Goal: Task Accomplishment & Management: Use online tool/utility

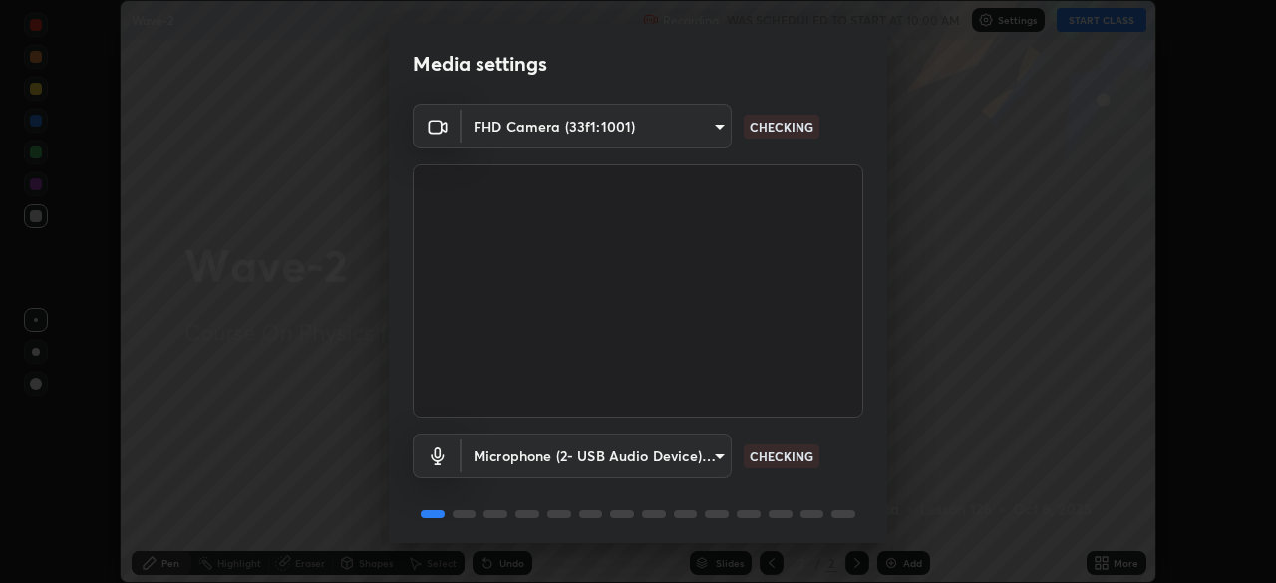
scroll to position [71, 0]
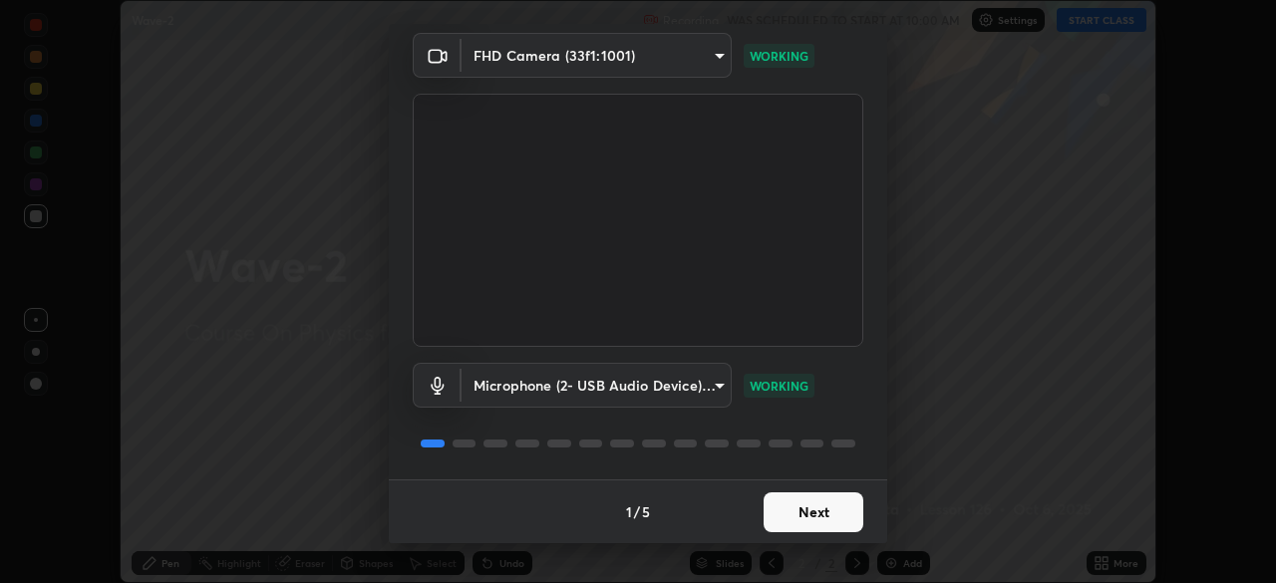
click at [804, 521] on button "Next" at bounding box center [813, 512] width 100 height 40
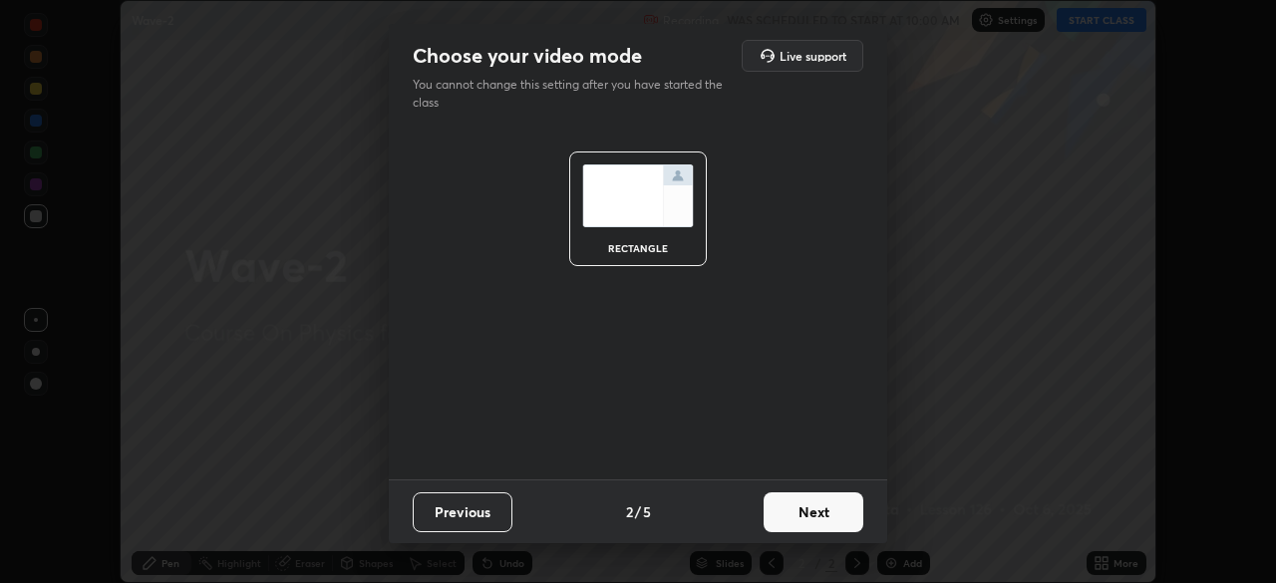
click at [815, 521] on button "Next" at bounding box center [813, 512] width 100 height 40
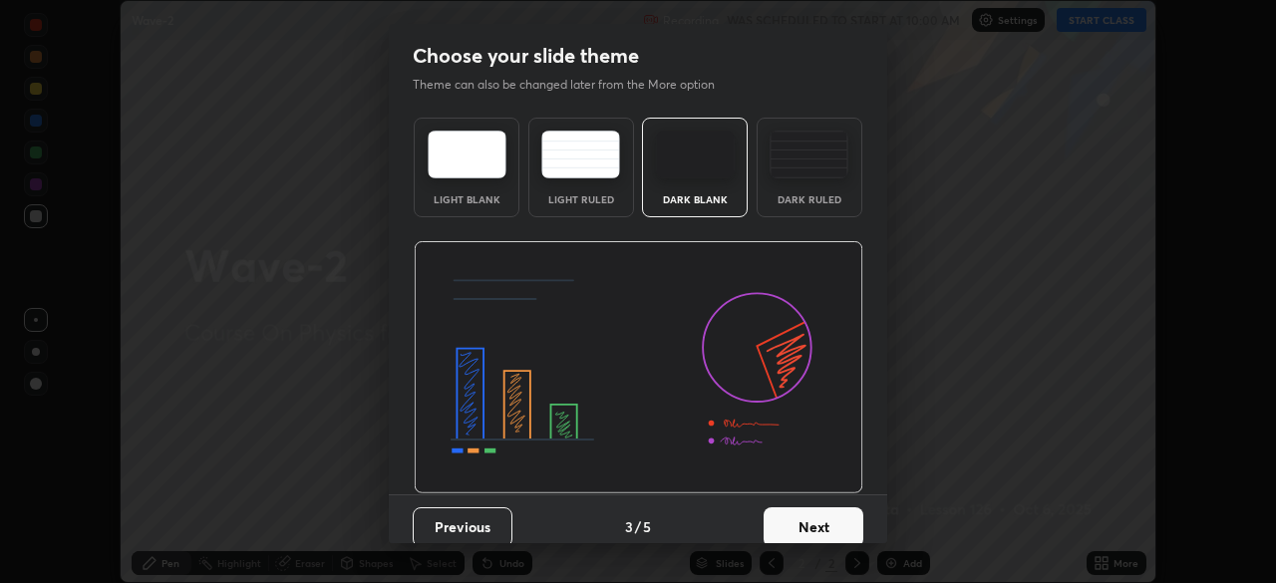
click at [838, 523] on button "Next" at bounding box center [813, 527] width 100 height 40
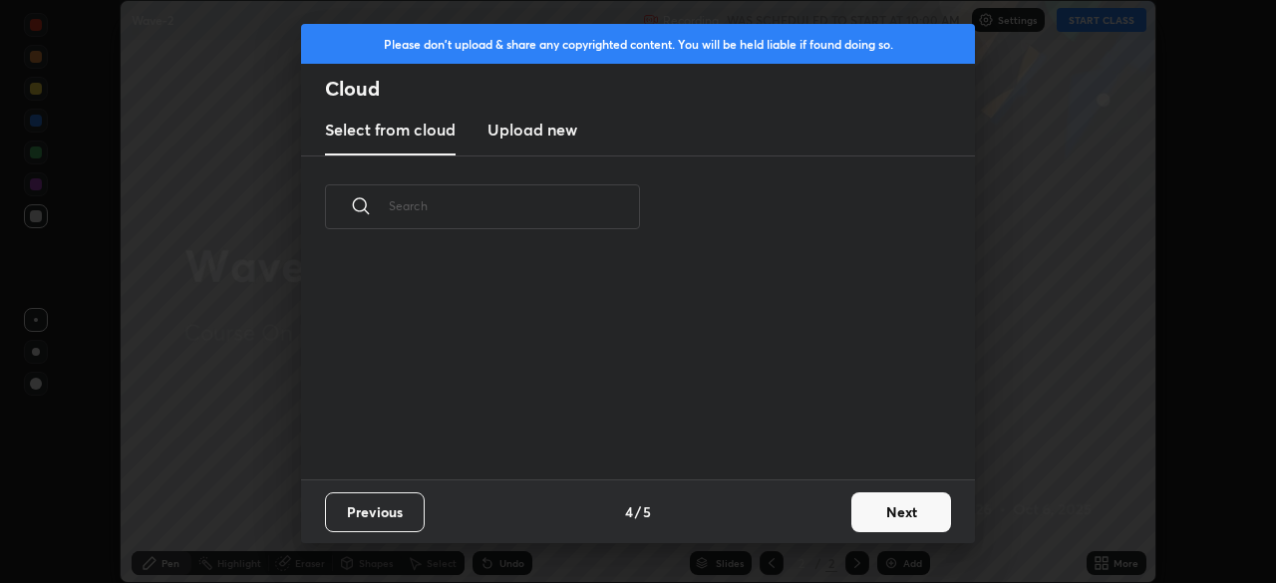
click at [851, 526] on button "Next" at bounding box center [901, 512] width 100 height 40
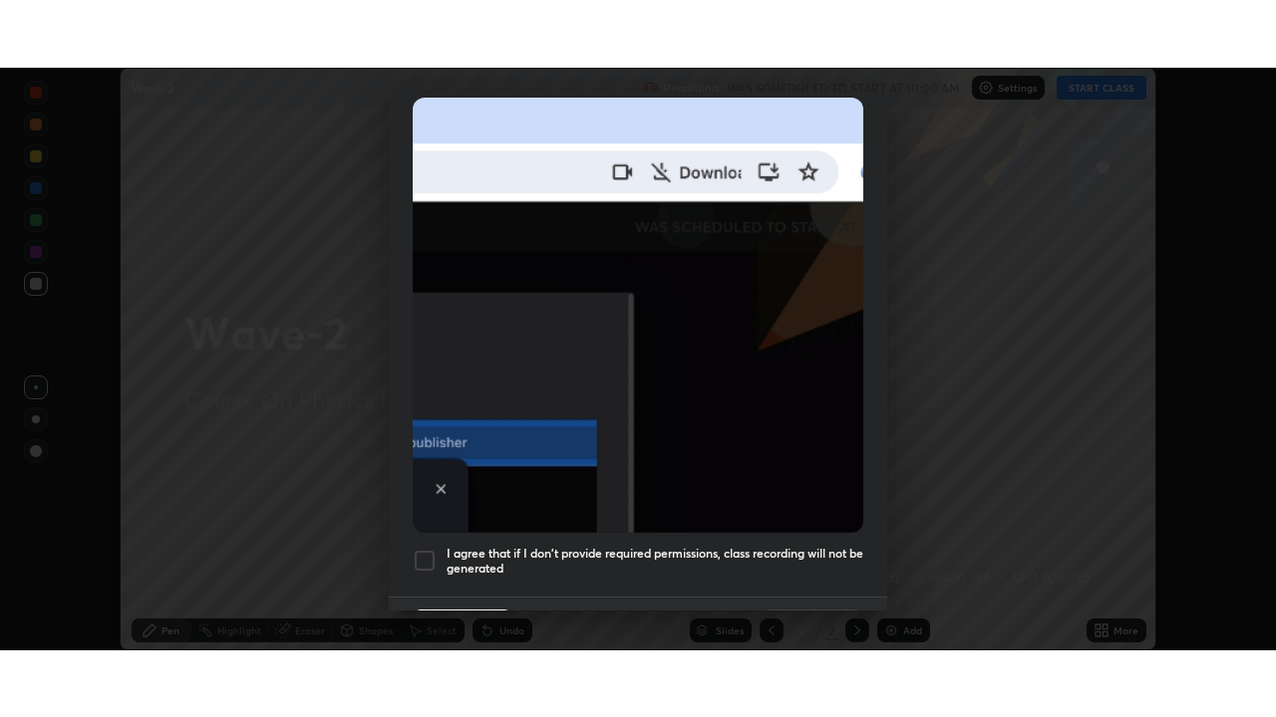
scroll to position [477, 0]
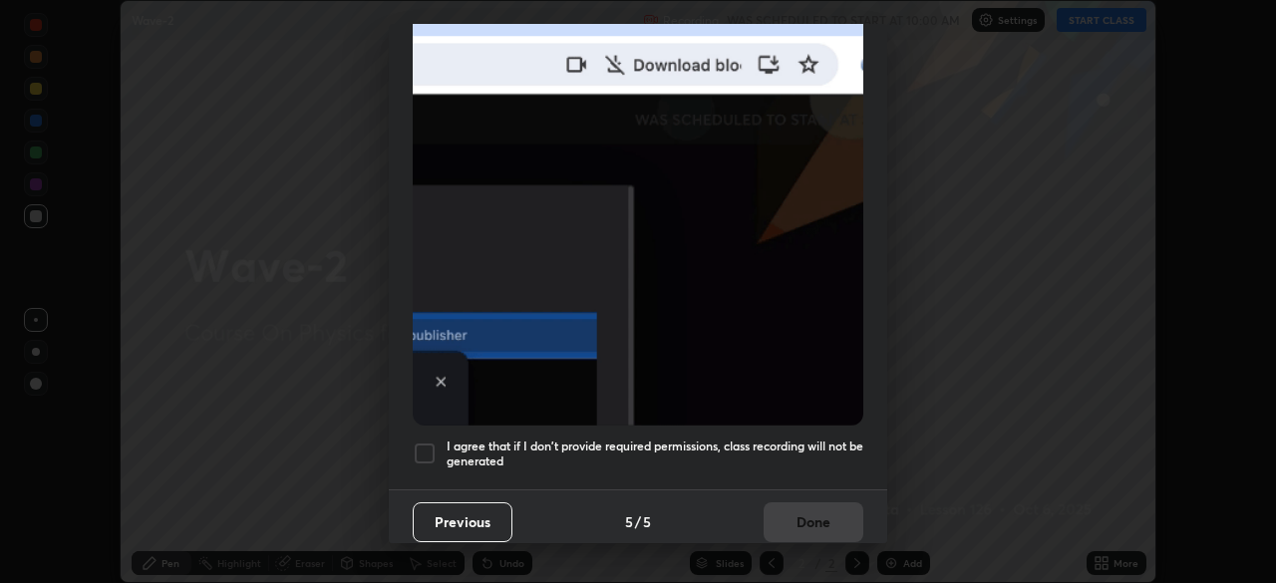
click at [694, 443] on h5 "I agree that if I don't provide required permissions, class recording will not …" at bounding box center [654, 453] width 417 height 31
click at [817, 519] on button "Done" at bounding box center [813, 522] width 100 height 40
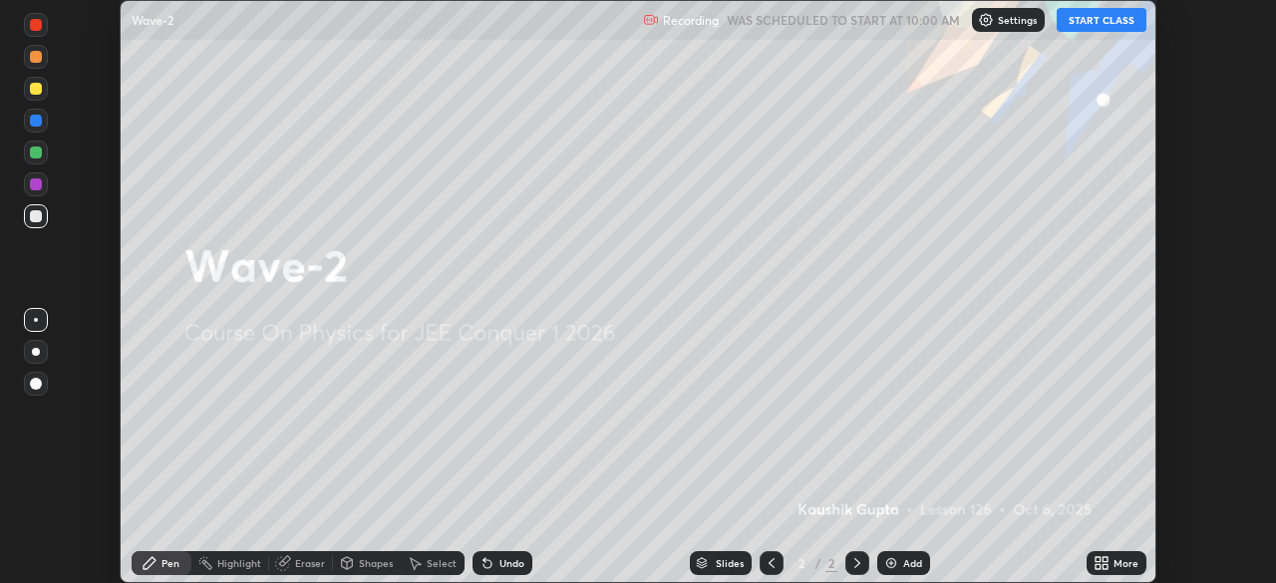
click at [1097, 559] on icon at bounding box center [1097, 559] width 5 height 5
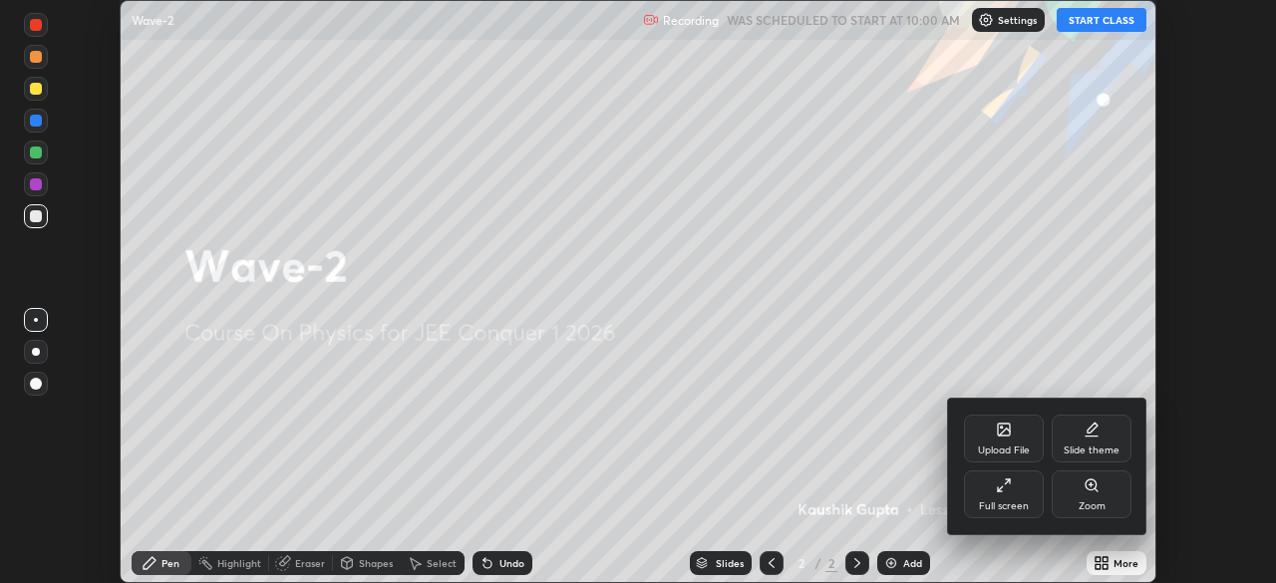
click at [997, 515] on div "Full screen" at bounding box center [1004, 494] width 80 height 48
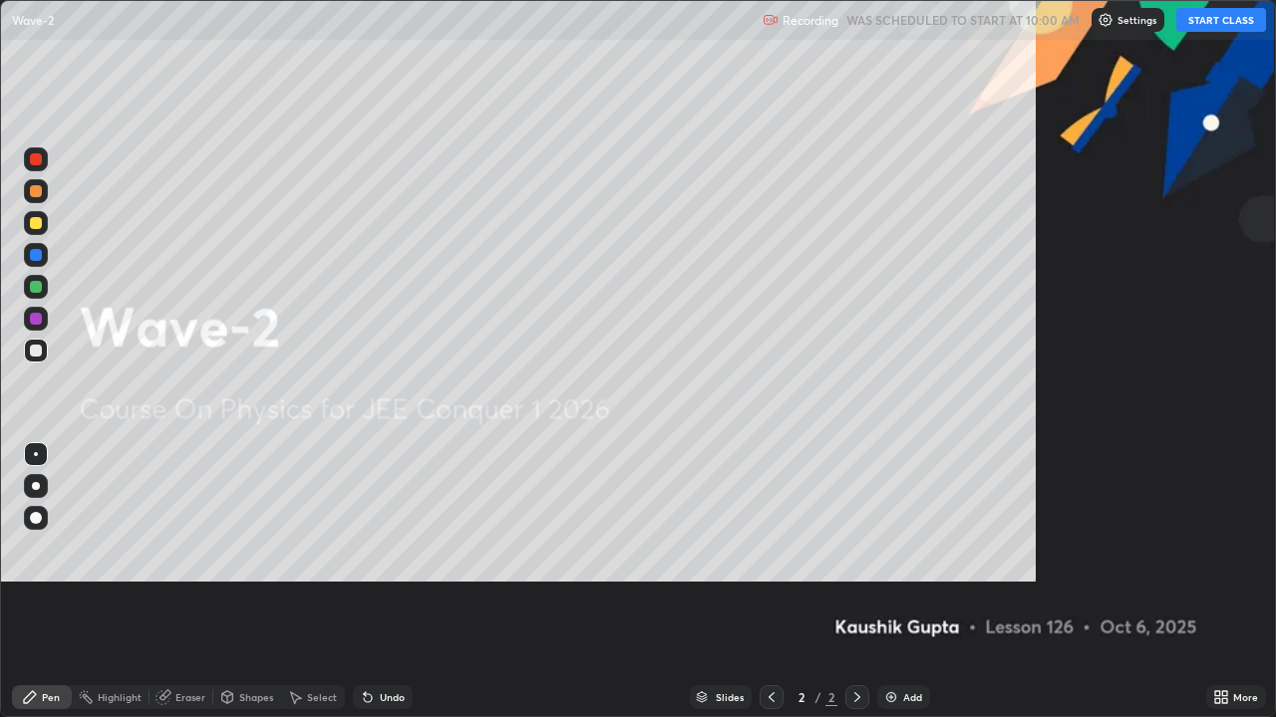
scroll to position [717, 1276]
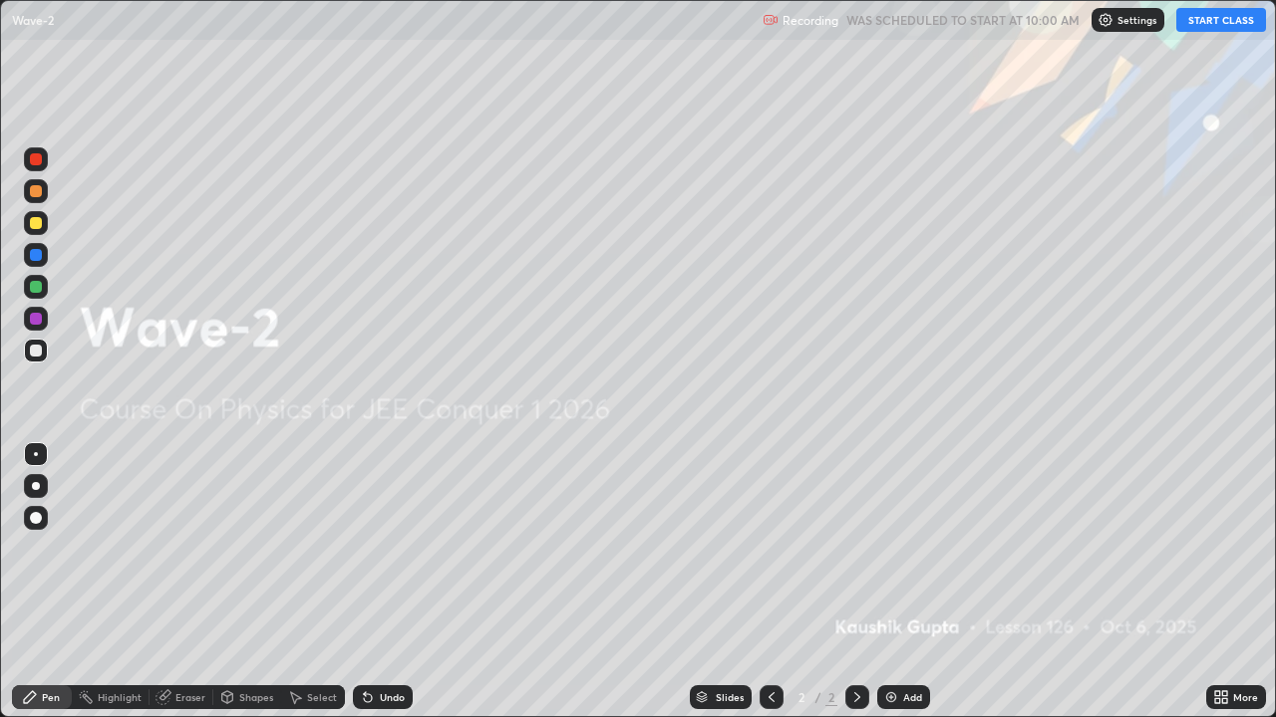
click at [1237, 25] on button "START CLASS" at bounding box center [1221, 20] width 90 height 24
click at [851, 582] on icon at bounding box center [857, 698] width 16 height 16
click at [857, 582] on icon at bounding box center [857, 698] width 16 height 16
click at [768, 582] on icon at bounding box center [771, 698] width 16 height 16
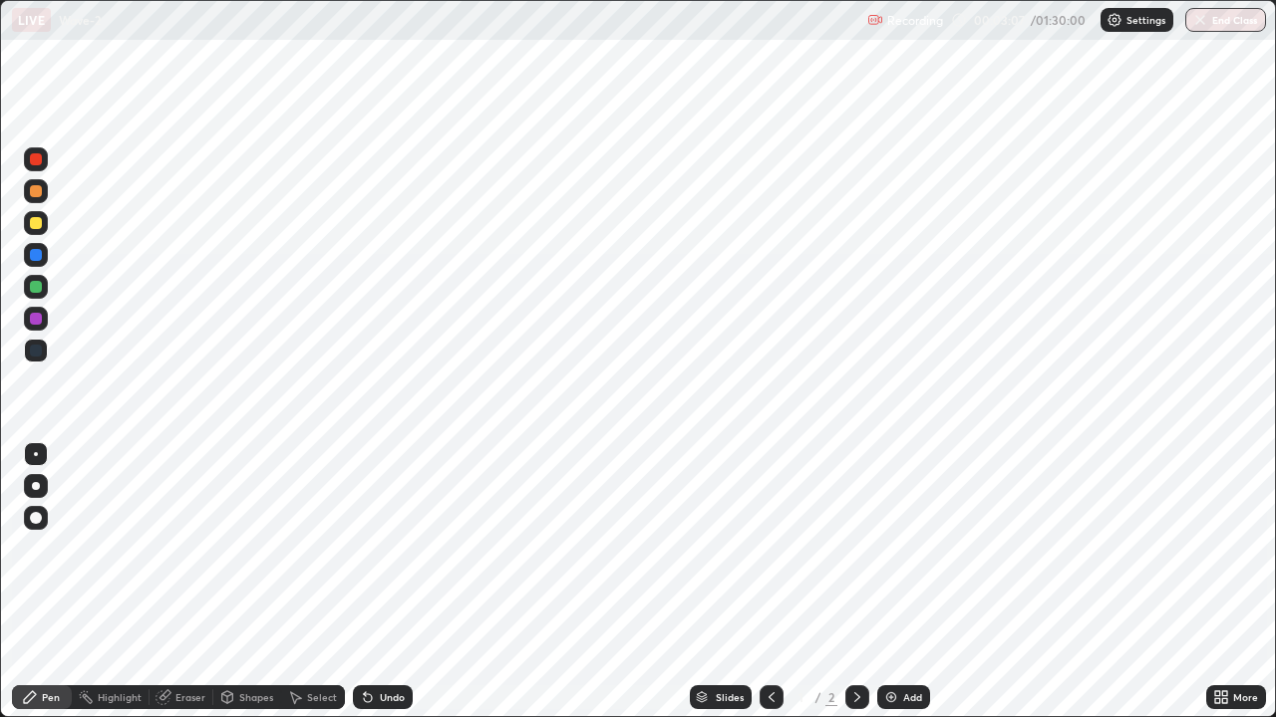
click at [849, 582] on icon at bounding box center [857, 698] width 16 height 16
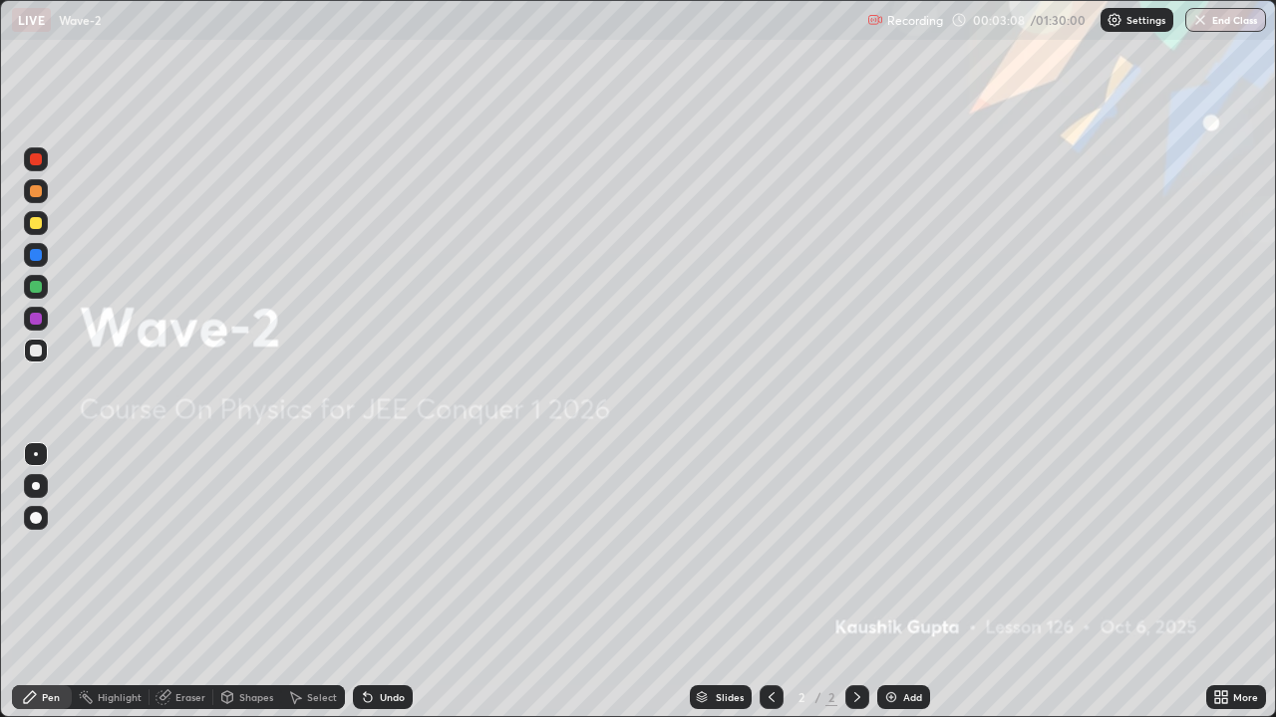
click at [907, 582] on div "Add" at bounding box center [912, 698] width 19 height 10
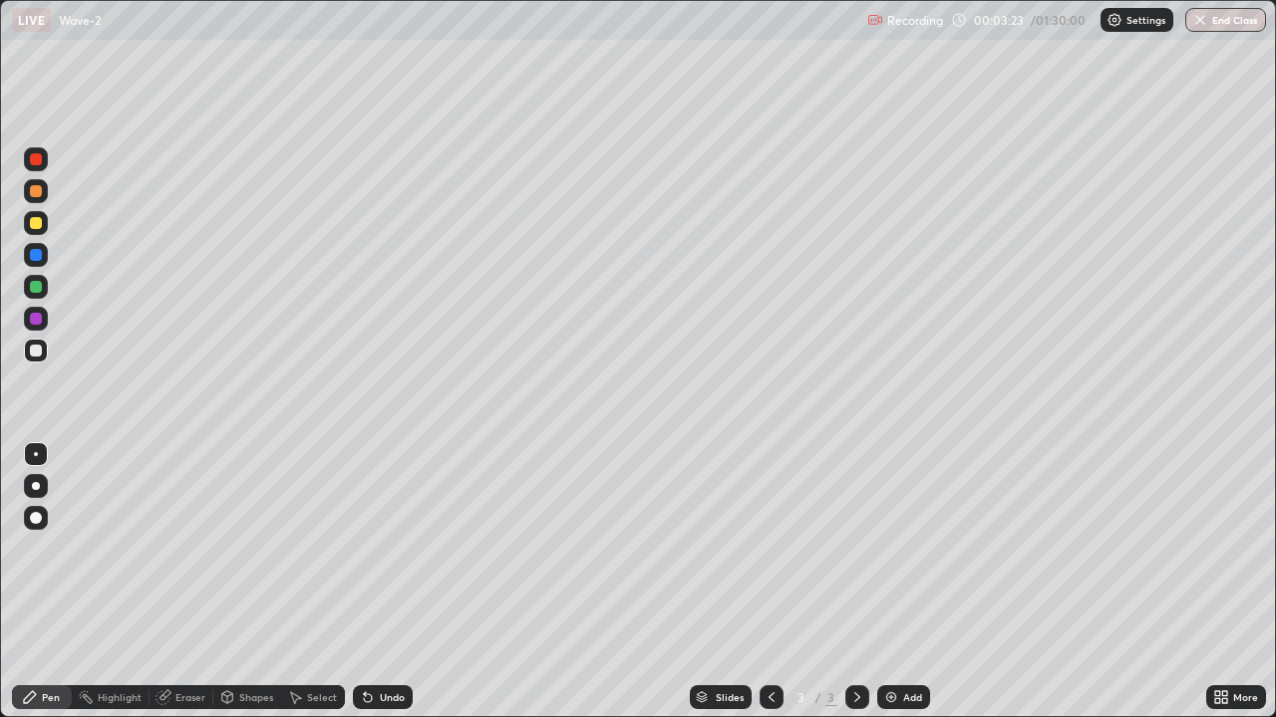
click at [184, 582] on div "Eraser" at bounding box center [181, 698] width 64 height 24
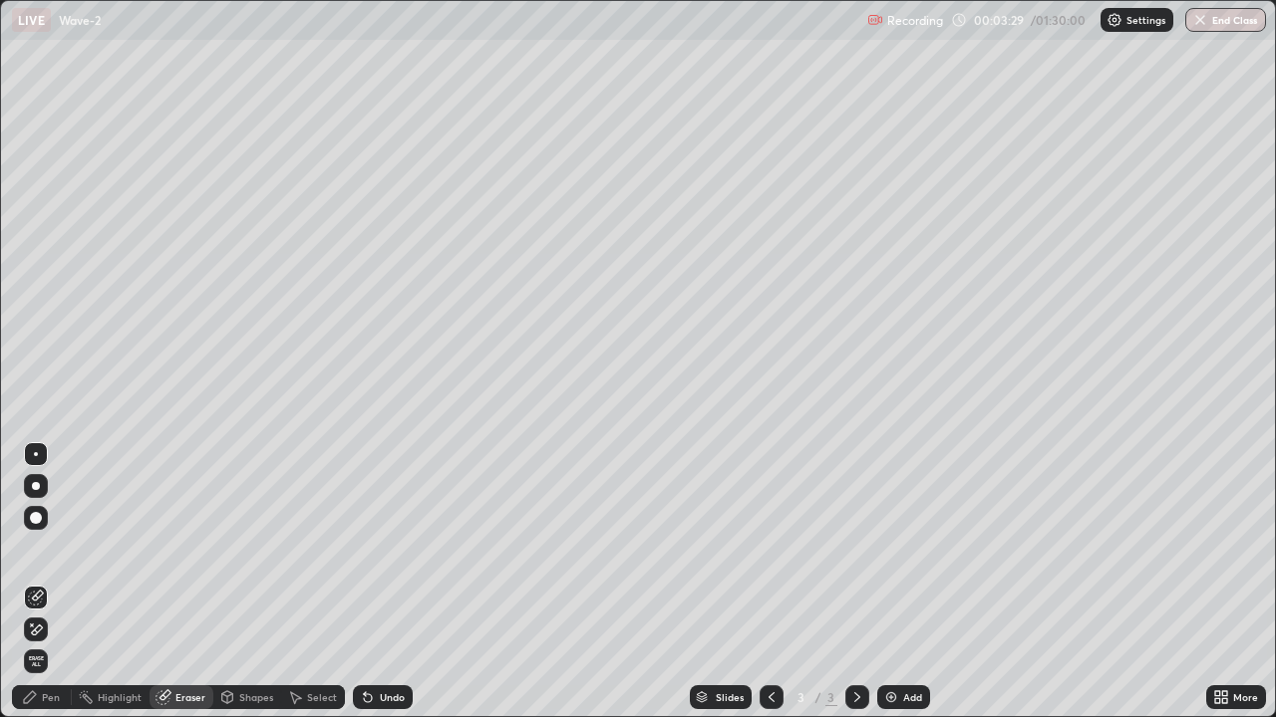
click at [51, 582] on div "Pen" at bounding box center [51, 698] width 18 height 10
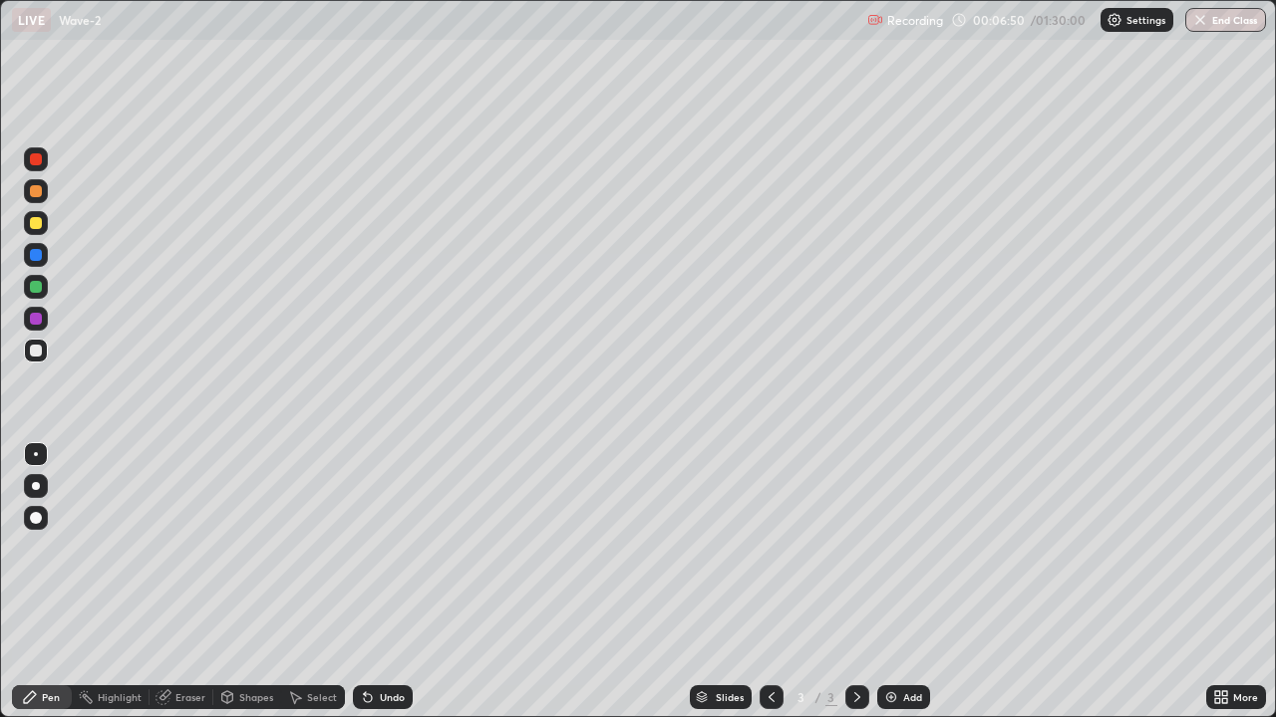
click at [36, 286] on div at bounding box center [36, 287] width 12 height 12
click at [37, 159] on div at bounding box center [36, 159] width 12 height 12
click at [365, 582] on icon at bounding box center [368, 699] width 8 height 8
click at [380, 582] on div "Undo" at bounding box center [392, 698] width 25 height 10
click at [381, 582] on div "Undo" at bounding box center [392, 698] width 25 height 10
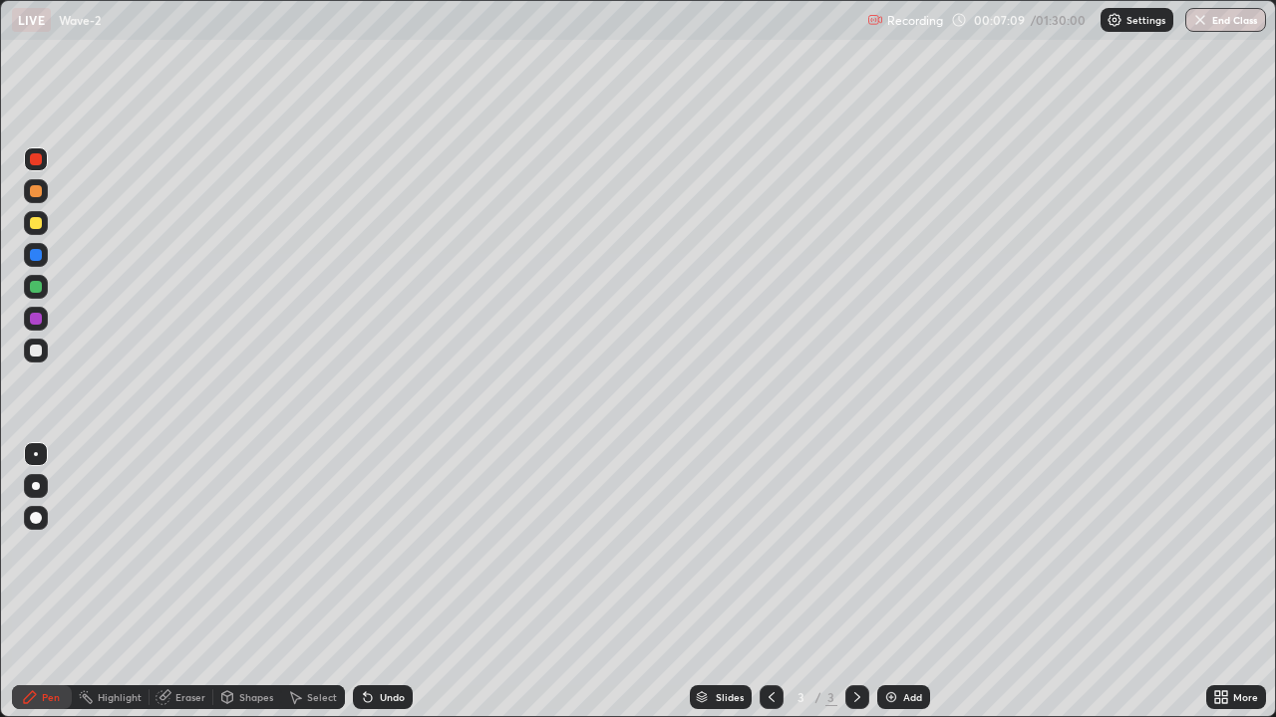
click at [172, 582] on div "Eraser" at bounding box center [181, 698] width 64 height 24
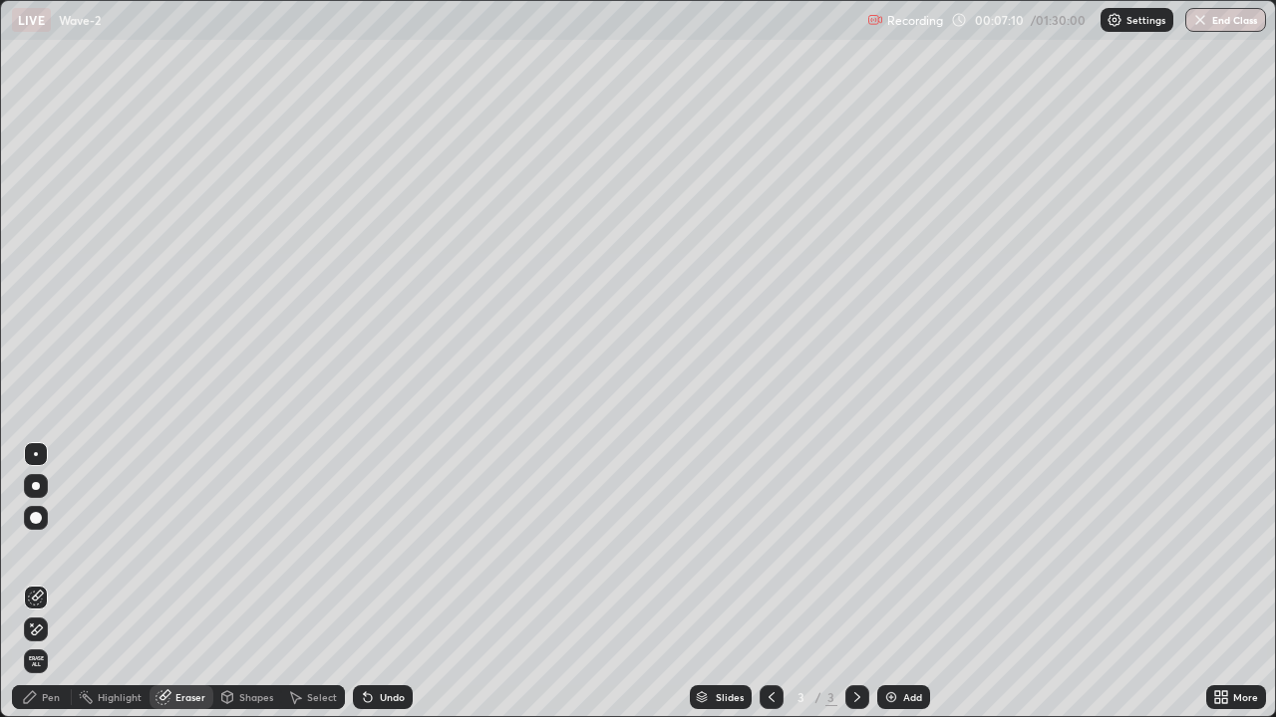
click at [53, 582] on div "Pen" at bounding box center [51, 698] width 18 height 10
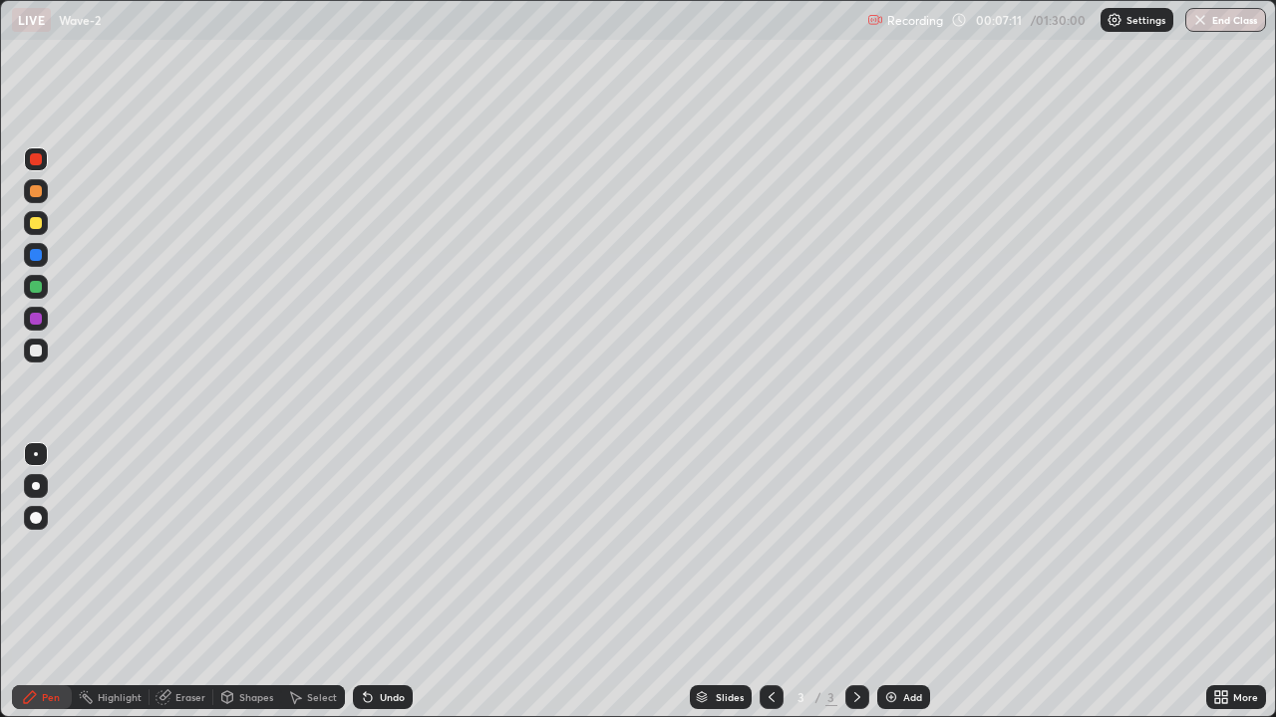
click at [34, 324] on div at bounding box center [36, 319] width 12 height 12
click at [37, 225] on div at bounding box center [36, 223] width 12 height 12
click at [37, 159] on div at bounding box center [36, 159] width 12 height 12
click at [46, 292] on div at bounding box center [36, 287] width 24 height 24
click at [39, 227] on div at bounding box center [36, 223] width 12 height 12
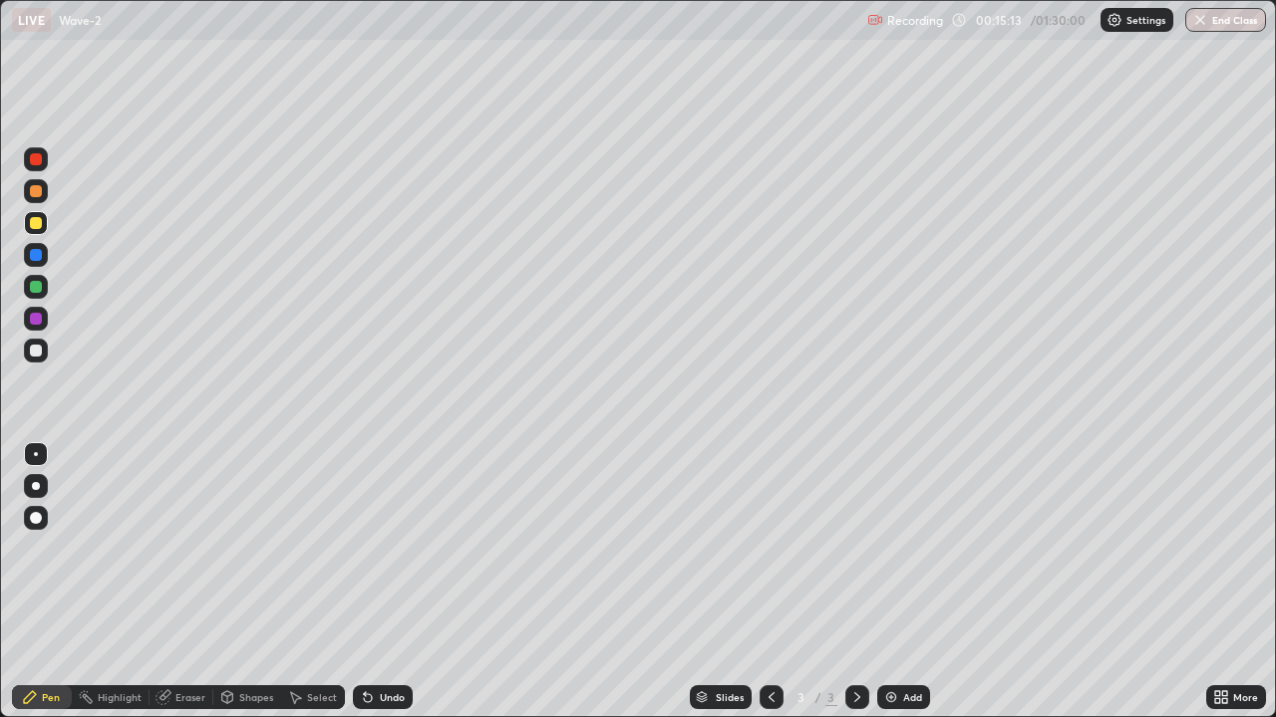
click at [907, 582] on div "Add" at bounding box center [912, 698] width 19 height 10
click at [40, 347] on div at bounding box center [36, 351] width 12 height 12
click at [239, 582] on div "Shapes" at bounding box center [256, 698] width 34 height 10
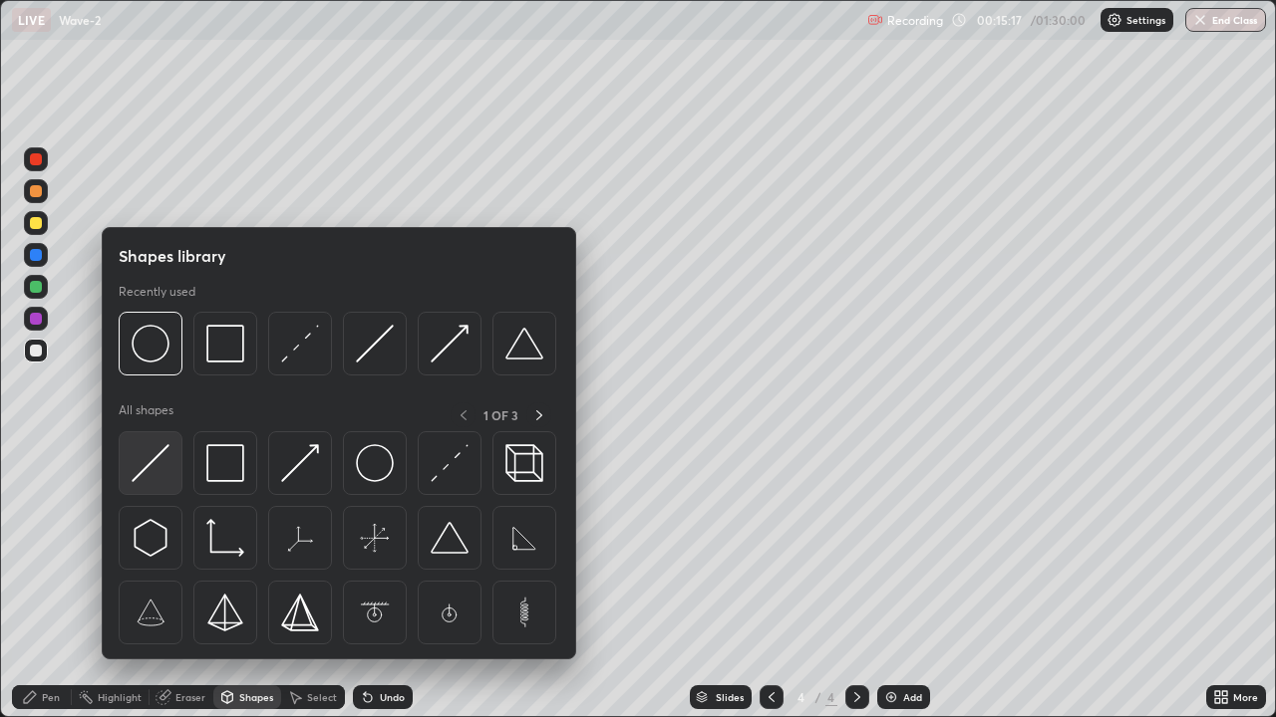
click at [159, 465] on img at bounding box center [151, 463] width 38 height 38
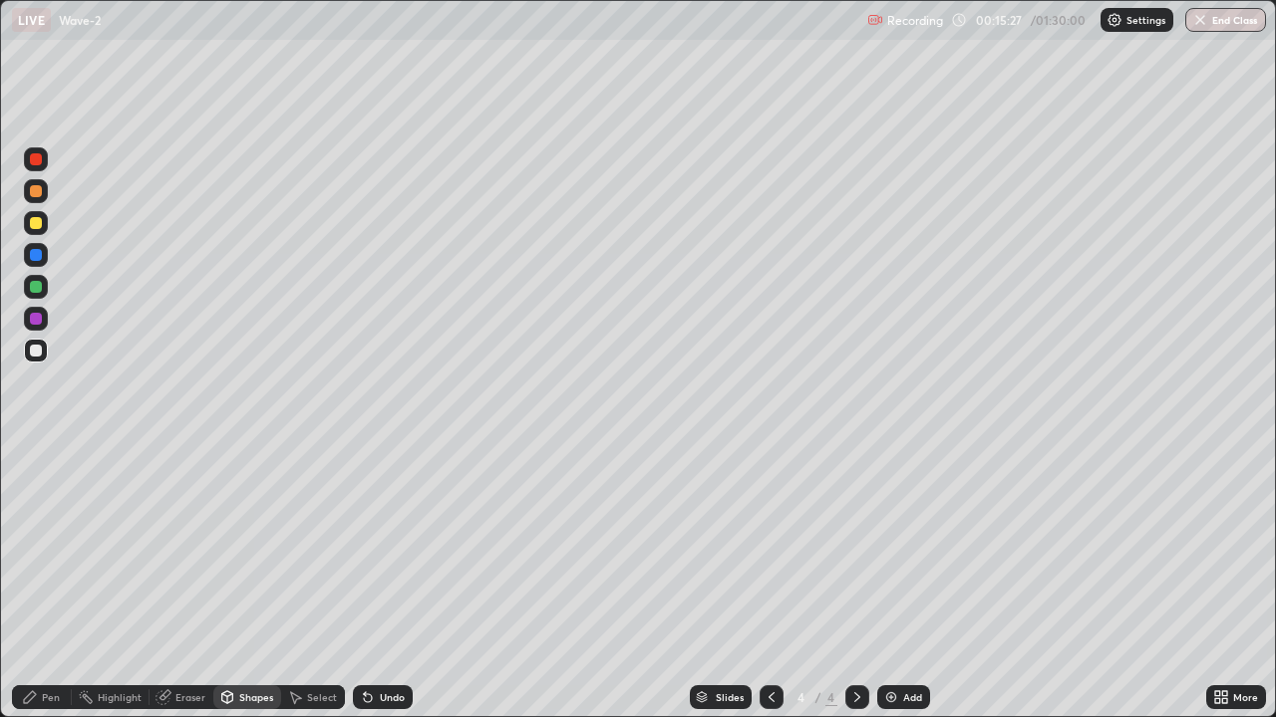
click at [244, 582] on div "Shapes" at bounding box center [247, 698] width 68 height 24
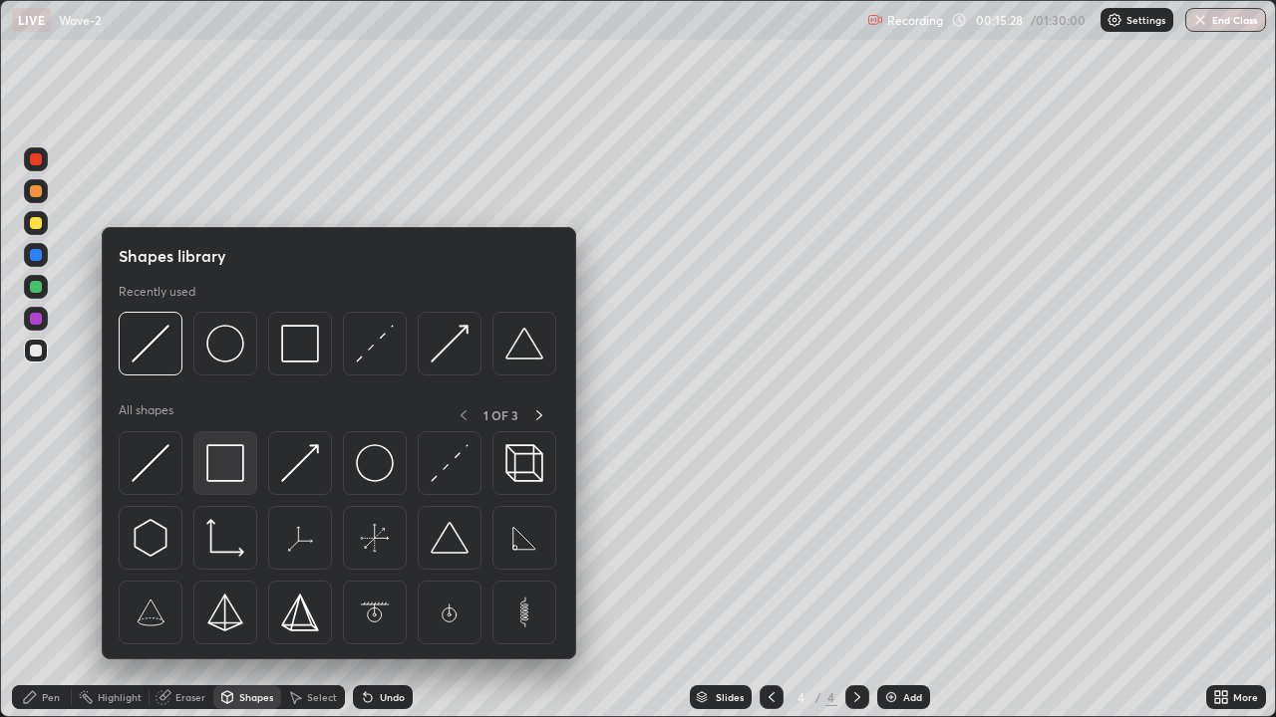
click at [228, 470] on img at bounding box center [225, 463] width 38 height 38
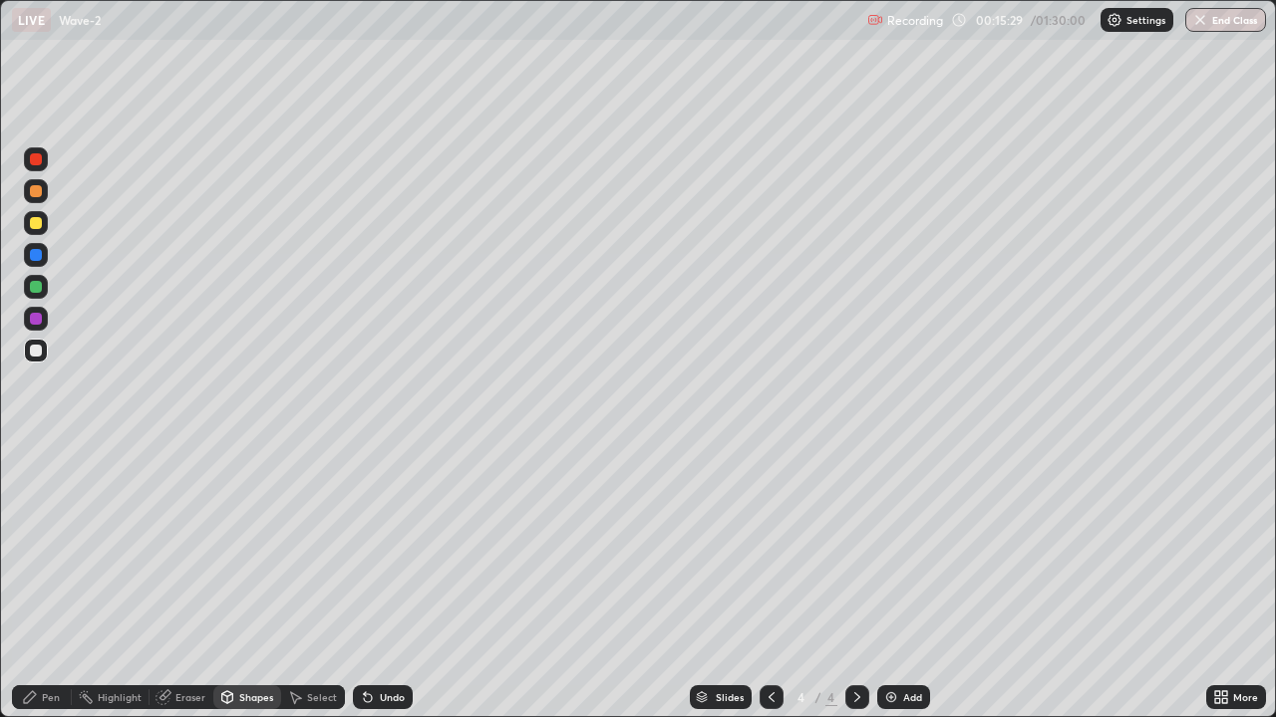
click at [37, 226] on div at bounding box center [36, 223] width 12 height 12
click at [46, 582] on div "Pen" at bounding box center [51, 698] width 18 height 10
click at [35, 255] on div at bounding box center [36, 255] width 12 height 12
click at [375, 582] on div "Undo" at bounding box center [383, 698] width 60 height 24
click at [380, 582] on div "Undo" at bounding box center [392, 698] width 25 height 10
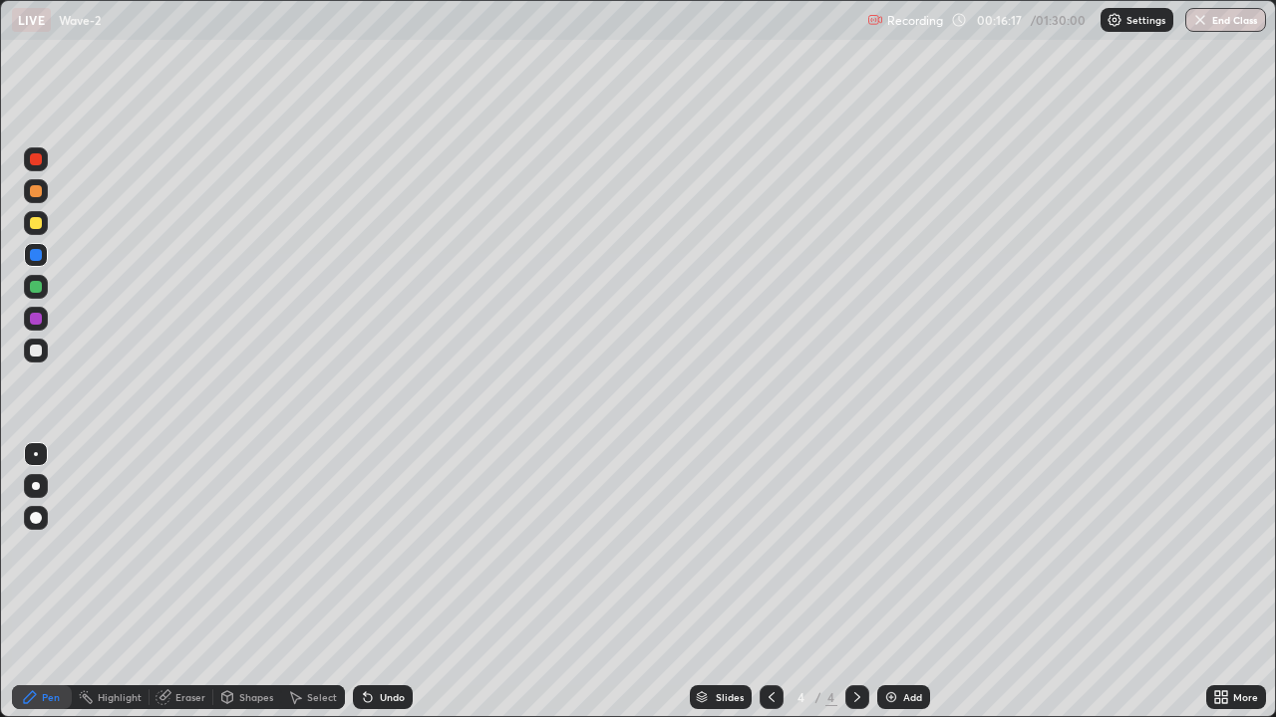
click at [382, 582] on div "Undo" at bounding box center [392, 698] width 25 height 10
click at [37, 318] on div at bounding box center [36, 319] width 12 height 12
click at [179, 582] on div "Eraser" at bounding box center [190, 698] width 30 height 10
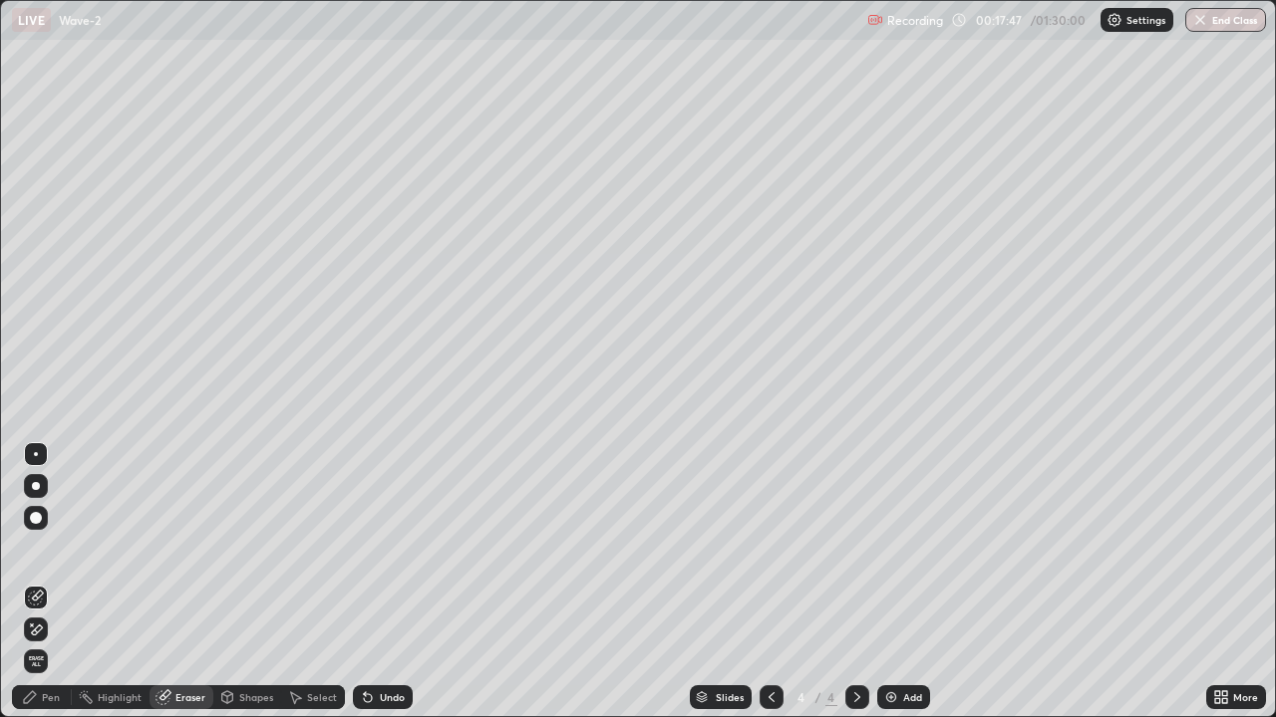
click at [38, 582] on div "Pen" at bounding box center [42, 698] width 60 height 24
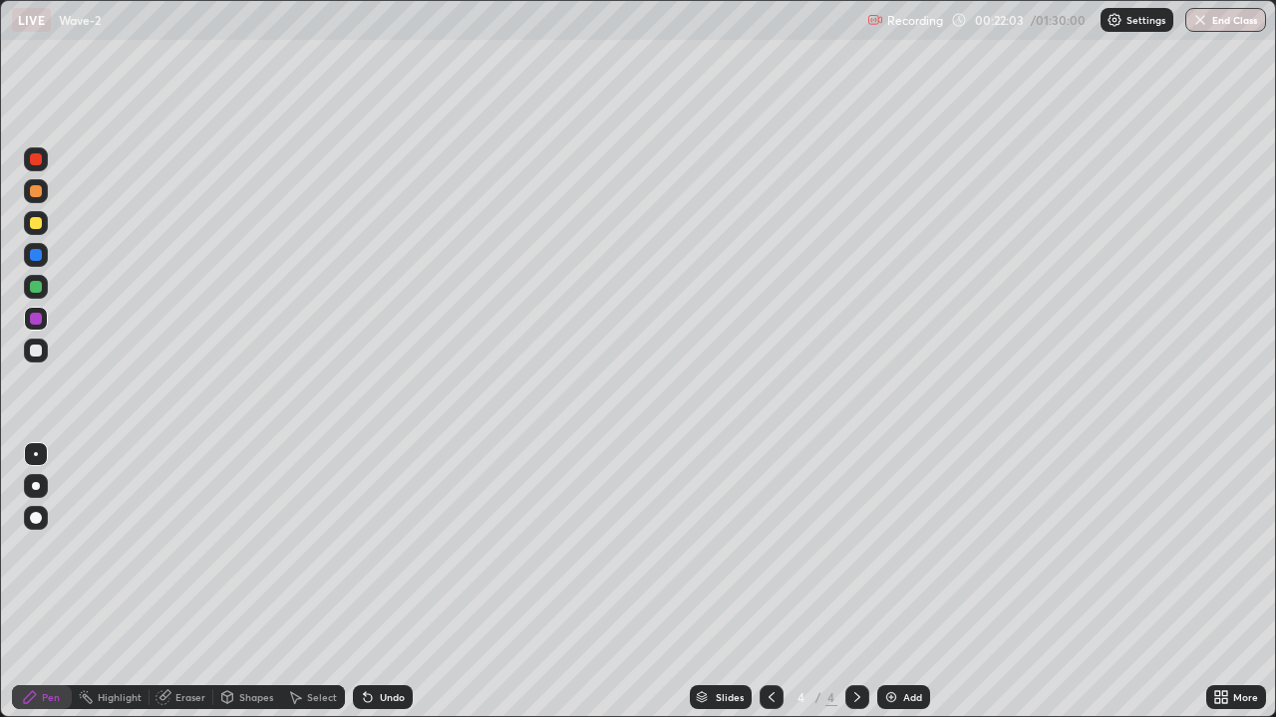
click at [40, 225] on div at bounding box center [36, 223] width 12 height 12
click at [43, 288] on div at bounding box center [36, 287] width 24 height 24
click at [912, 582] on div "Add" at bounding box center [912, 698] width 19 height 10
click at [38, 354] on div at bounding box center [36, 351] width 12 height 12
click at [384, 582] on div "Undo" at bounding box center [392, 698] width 25 height 10
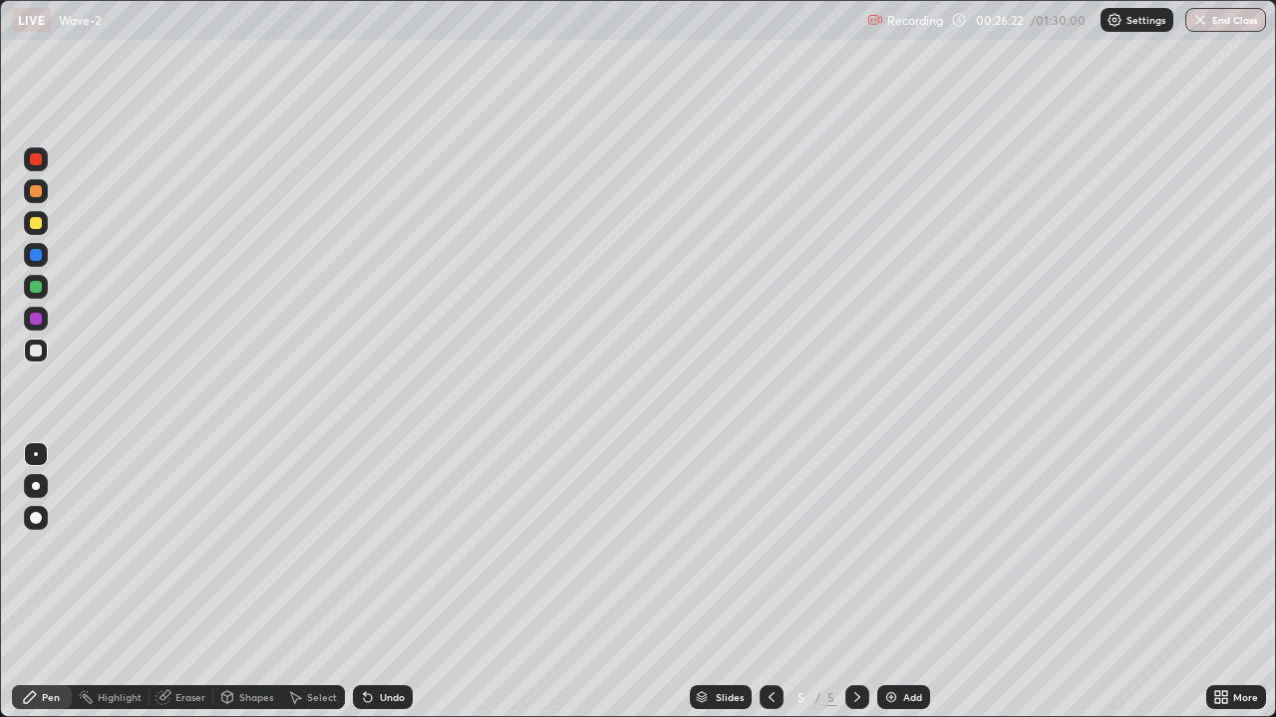
click at [33, 159] on div at bounding box center [36, 159] width 12 height 12
click at [374, 582] on div "Undo" at bounding box center [383, 698] width 60 height 24
click at [376, 582] on div "Undo" at bounding box center [383, 698] width 60 height 24
click at [372, 582] on icon at bounding box center [368, 698] width 16 height 16
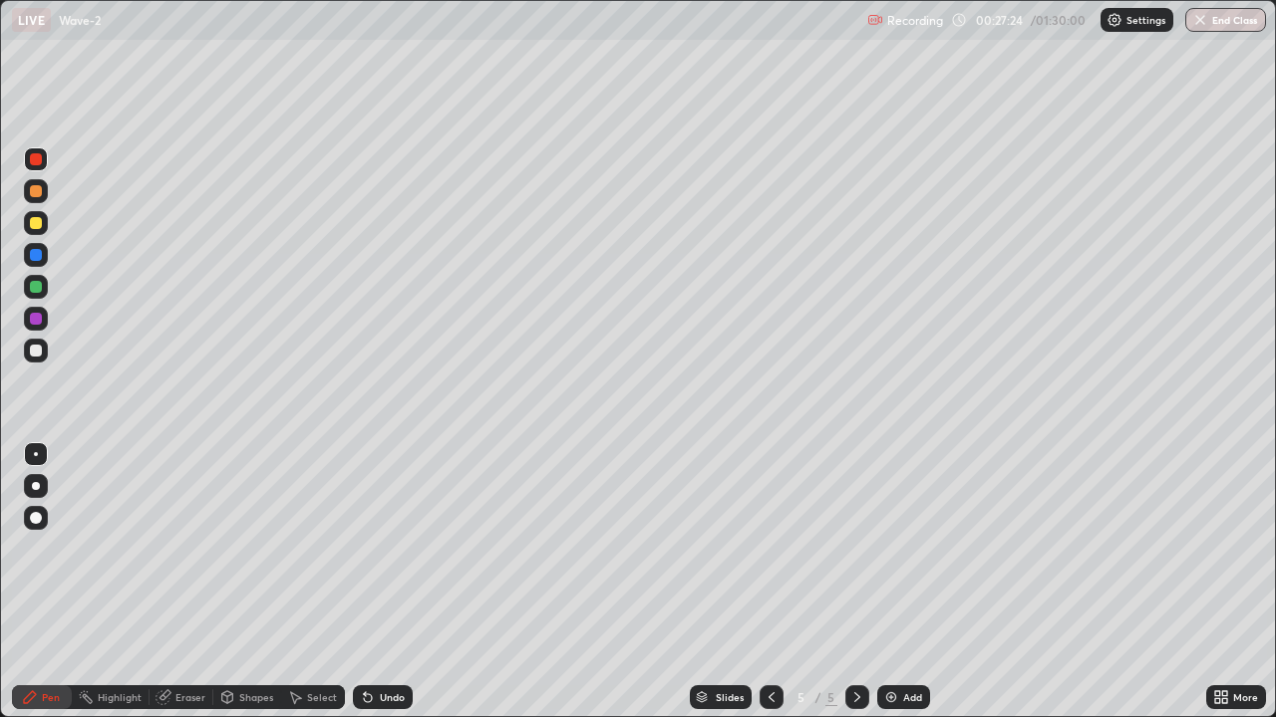
click at [37, 354] on div at bounding box center [36, 351] width 12 height 12
click at [35, 227] on div at bounding box center [36, 223] width 12 height 12
click at [366, 582] on icon at bounding box center [368, 699] width 8 height 8
click at [365, 582] on icon at bounding box center [368, 699] width 8 height 8
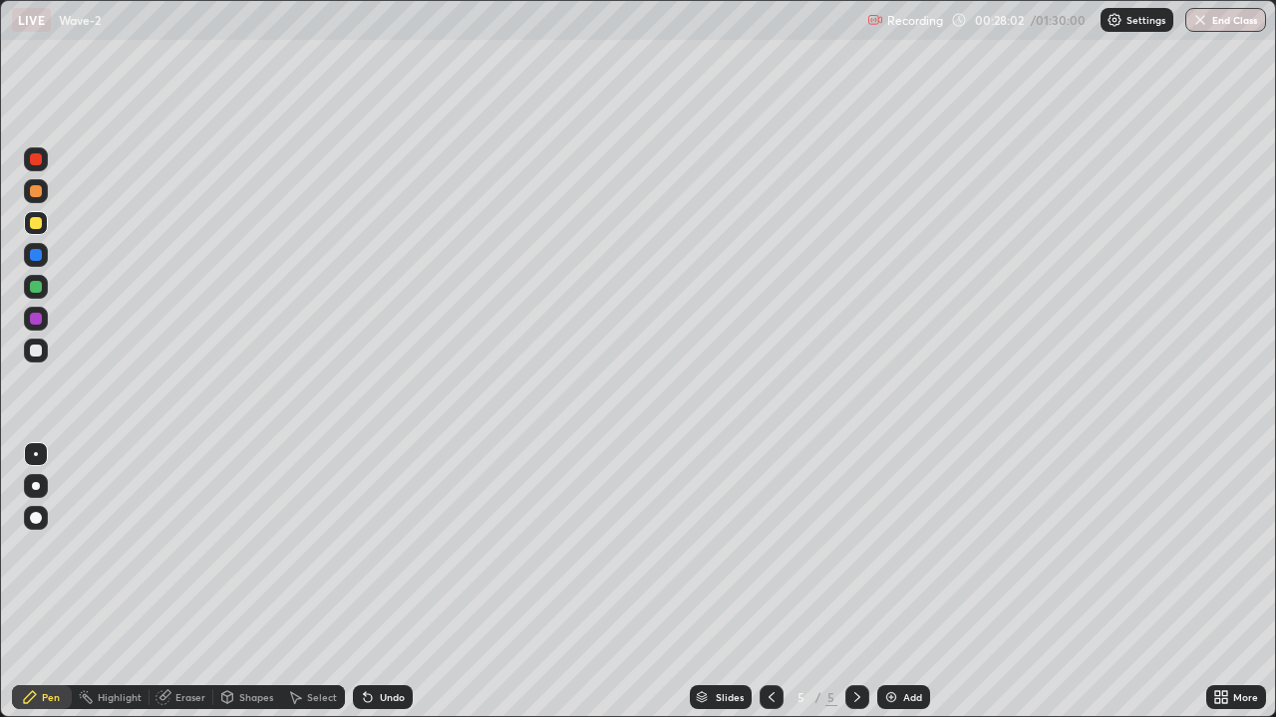
click at [374, 582] on div "Undo" at bounding box center [383, 698] width 60 height 24
click at [380, 582] on div "Undo" at bounding box center [392, 698] width 25 height 10
click at [369, 582] on icon at bounding box center [368, 698] width 16 height 16
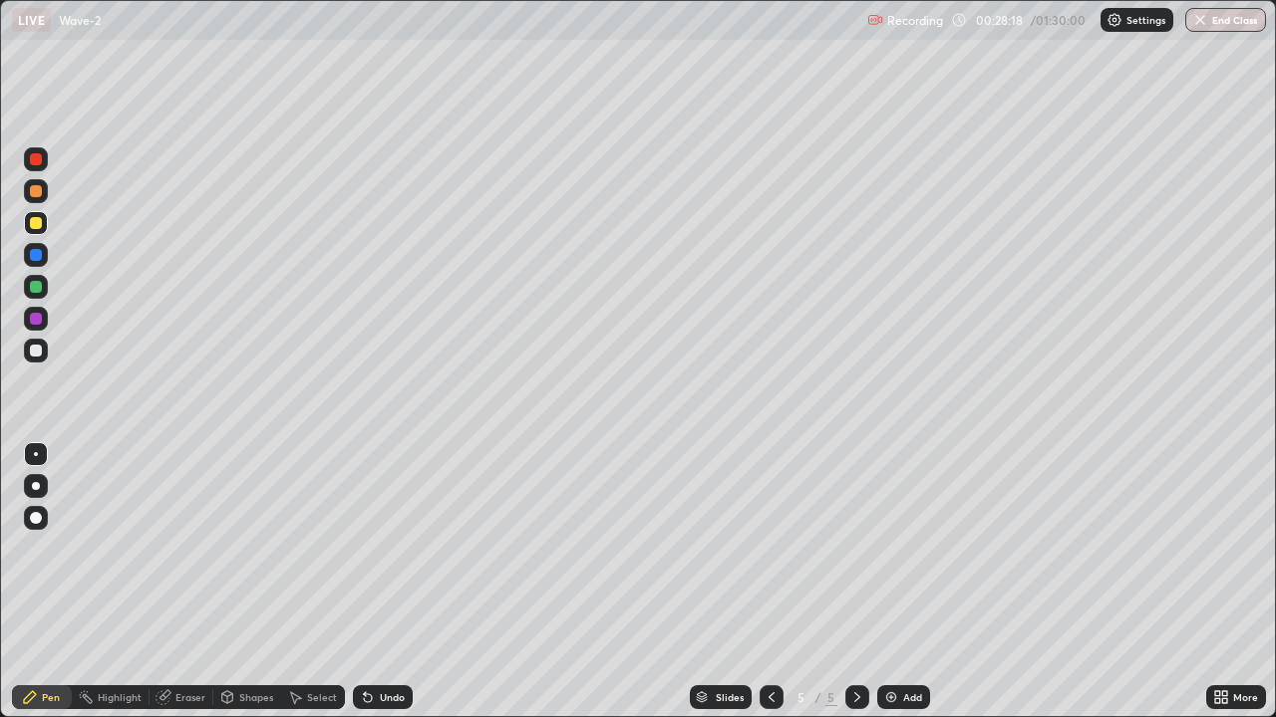
click at [365, 582] on icon at bounding box center [368, 699] width 8 height 8
click at [35, 253] on div at bounding box center [36, 255] width 12 height 12
click at [38, 287] on div at bounding box center [36, 287] width 12 height 12
click at [34, 168] on div at bounding box center [36, 159] width 24 height 24
click at [899, 582] on div "Add" at bounding box center [903, 698] width 53 height 24
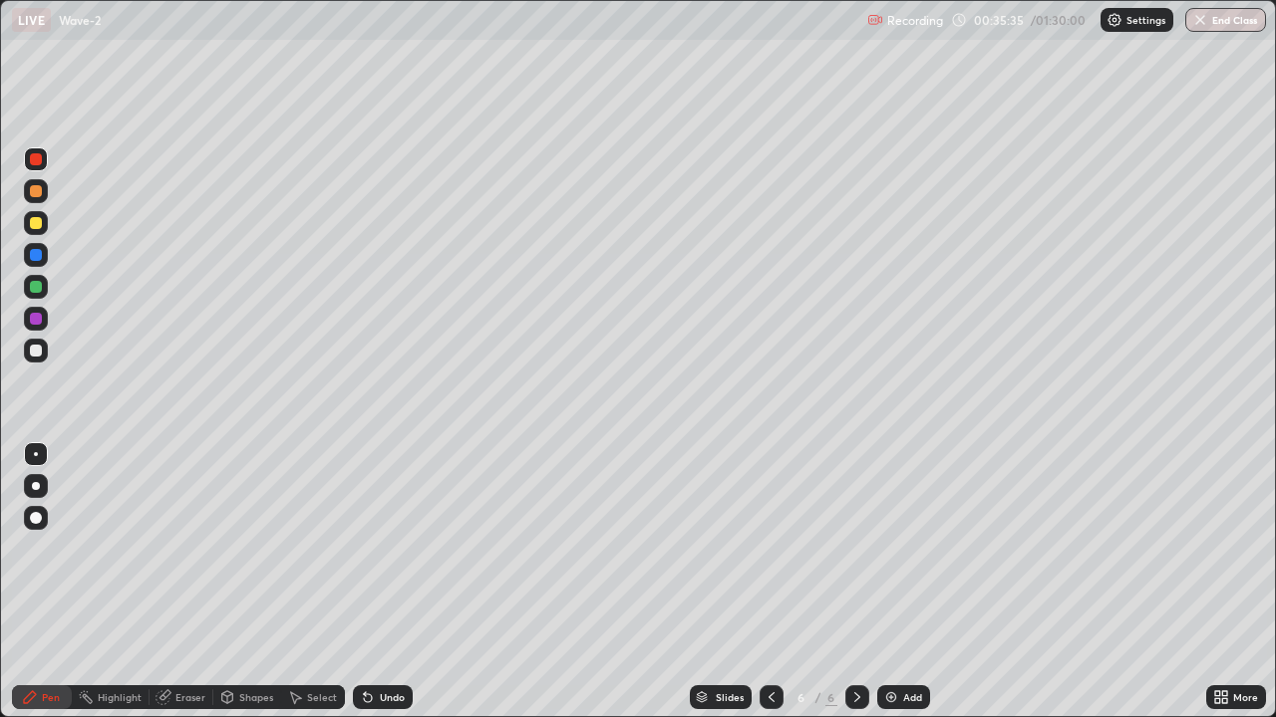
click at [35, 354] on div at bounding box center [36, 351] width 12 height 12
click at [38, 163] on div at bounding box center [36, 159] width 12 height 12
click at [40, 193] on div at bounding box center [36, 191] width 12 height 12
click at [35, 159] on div at bounding box center [36, 159] width 12 height 12
click at [37, 221] on div at bounding box center [36, 223] width 12 height 12
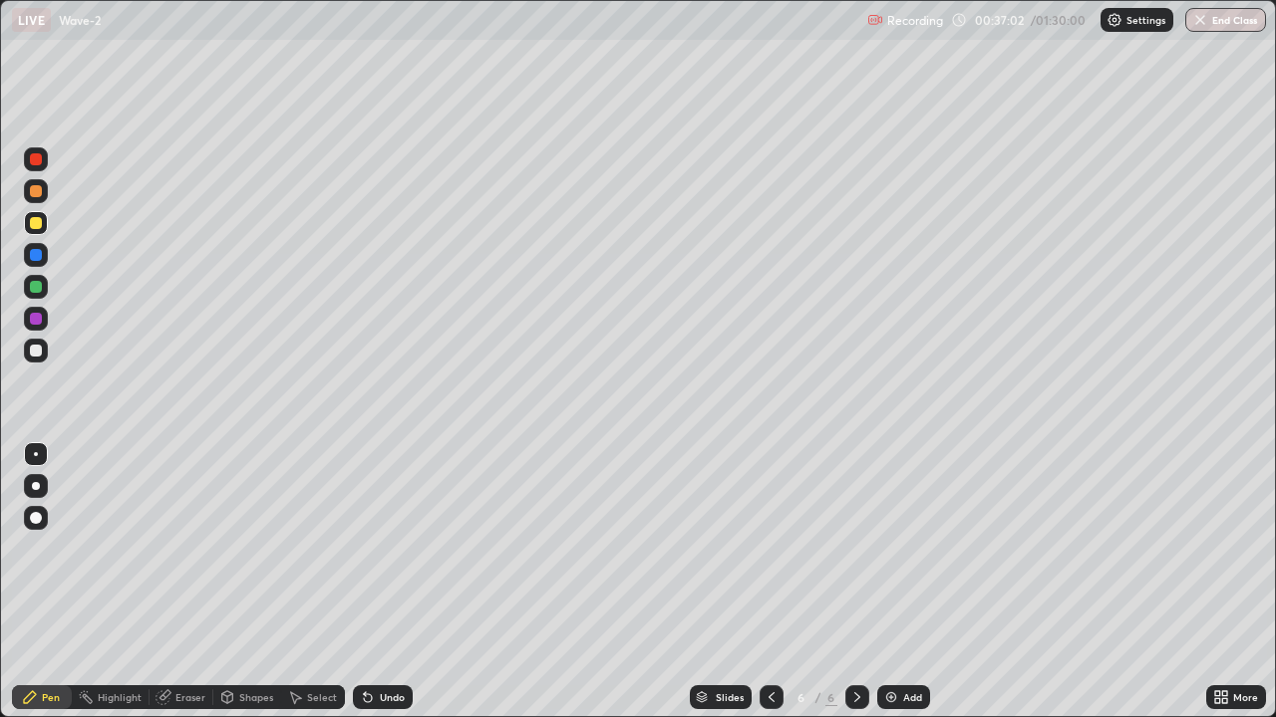
click at [35, 196] on div at bounding box center [36, 191] width 12 height 12
click at [376, 582] on div "Undo" at bounding box center [383, 698] width 60 height 24
click at [380, 582] on div "Undo" at bounding box center [392, 698] width 25 height 10
click at [37, 289] on div at bounding box center [36, 287] width 12 height 12
click at [36, 321] on div at bounding box center [36, 319] width 12 height 12
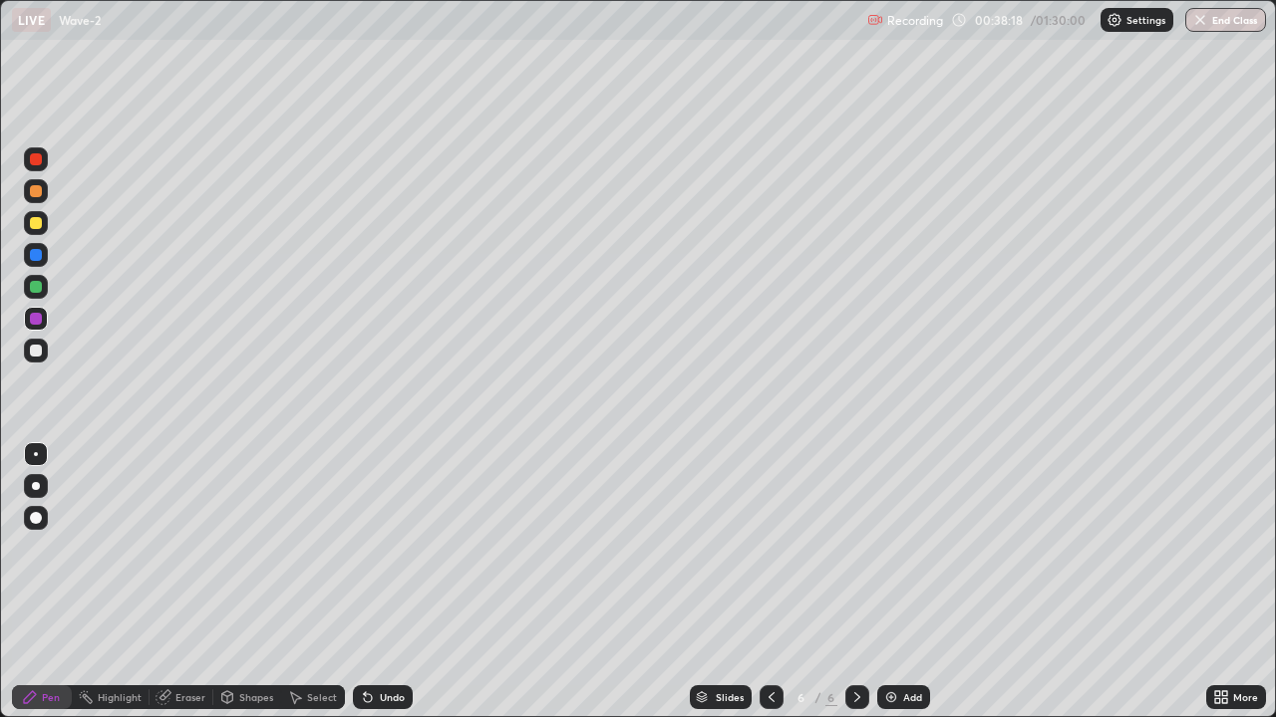
click at [376, 582] on div "Undo" at bounding box center [383, 698] width 60 height 24
click at [380, 582] on div "Undo" at bounding box center [392, 698] width 25 height 10
click at [375, 582] on div "Undo" at bounding box center [383, 698] width 60 height 24
click at [380, 582] on div "Undo" at bounding box center [392, 698] width 25 height 10
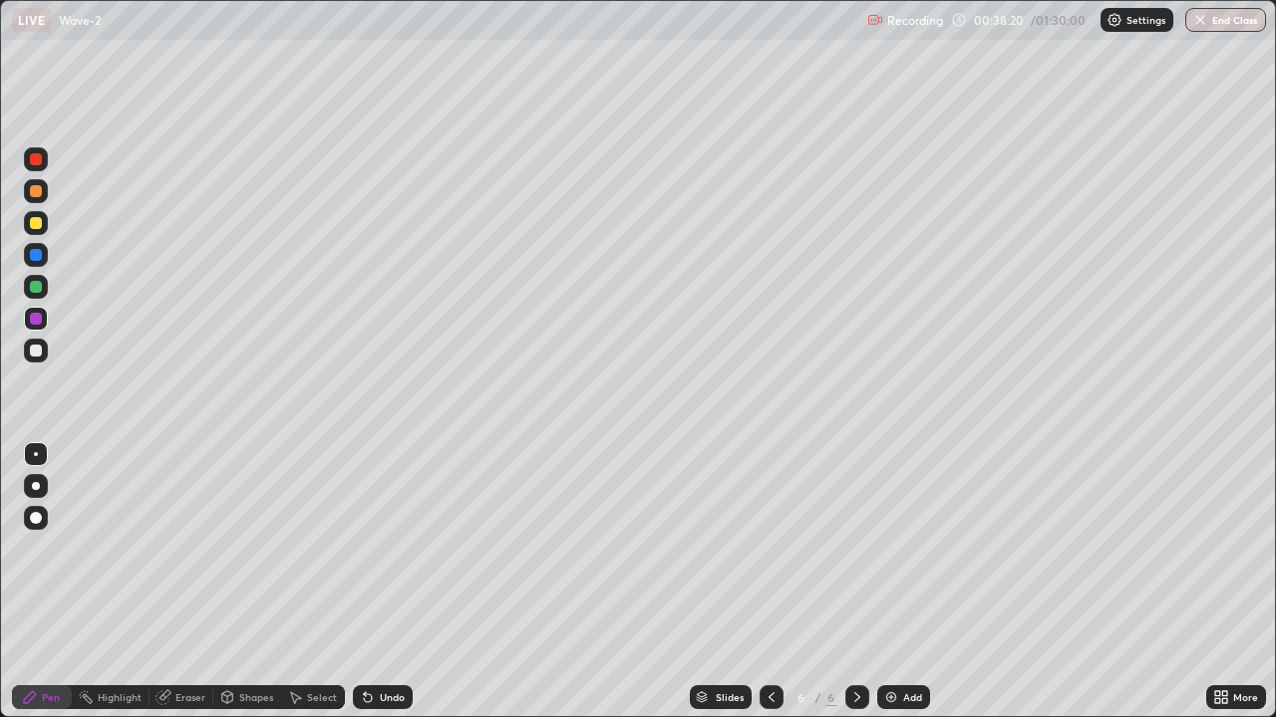
click at [380, 582] on div "Undo" at bounding box center [392, 698] width 25 height 10
click at [384, 582] on div "Undo" at bounding box center [392, 698] width 25 height 10
click at [386, 582] on div "Undo" at bounding box center [392, 698] width 25 height 10
click at [364, 582] on icon at bounding box center [368, 699] width 8 height 8
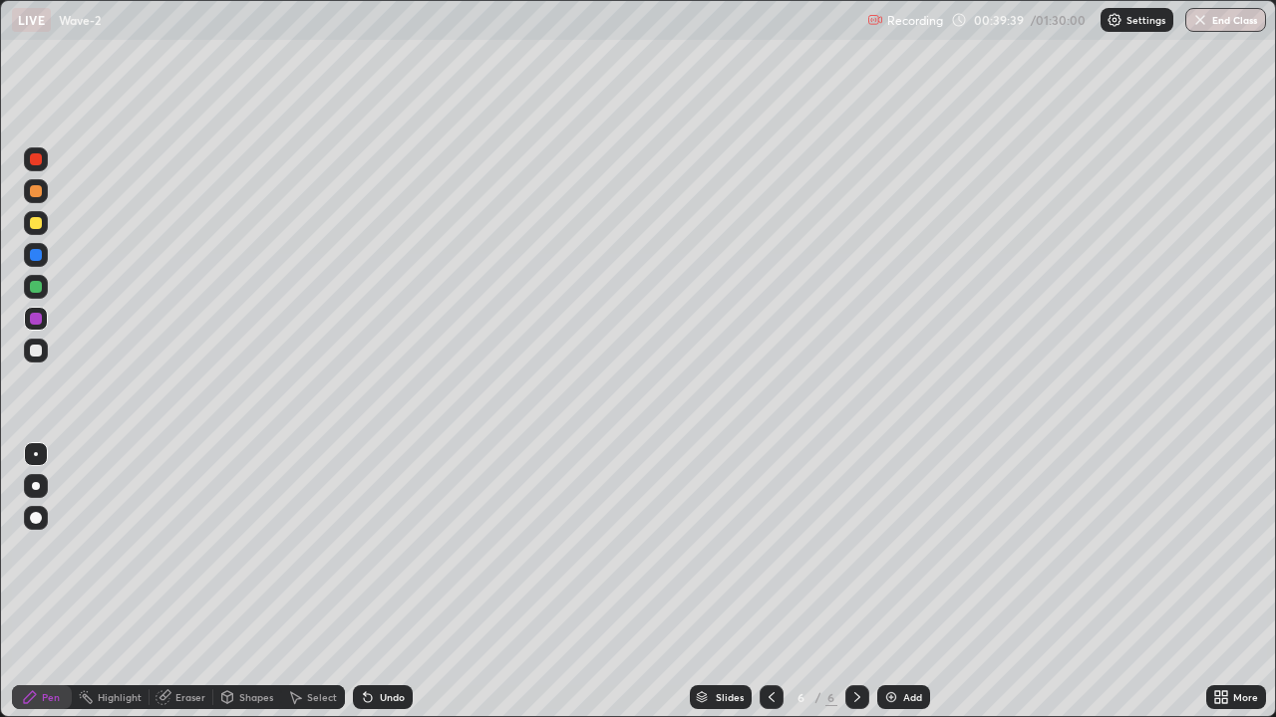
click at [364, 582] on icon at bounding box center [368, 699] width 8 height 8
click at [179, 582] on div "Eraser" at bounding box center [181, 698] width 64 height 24
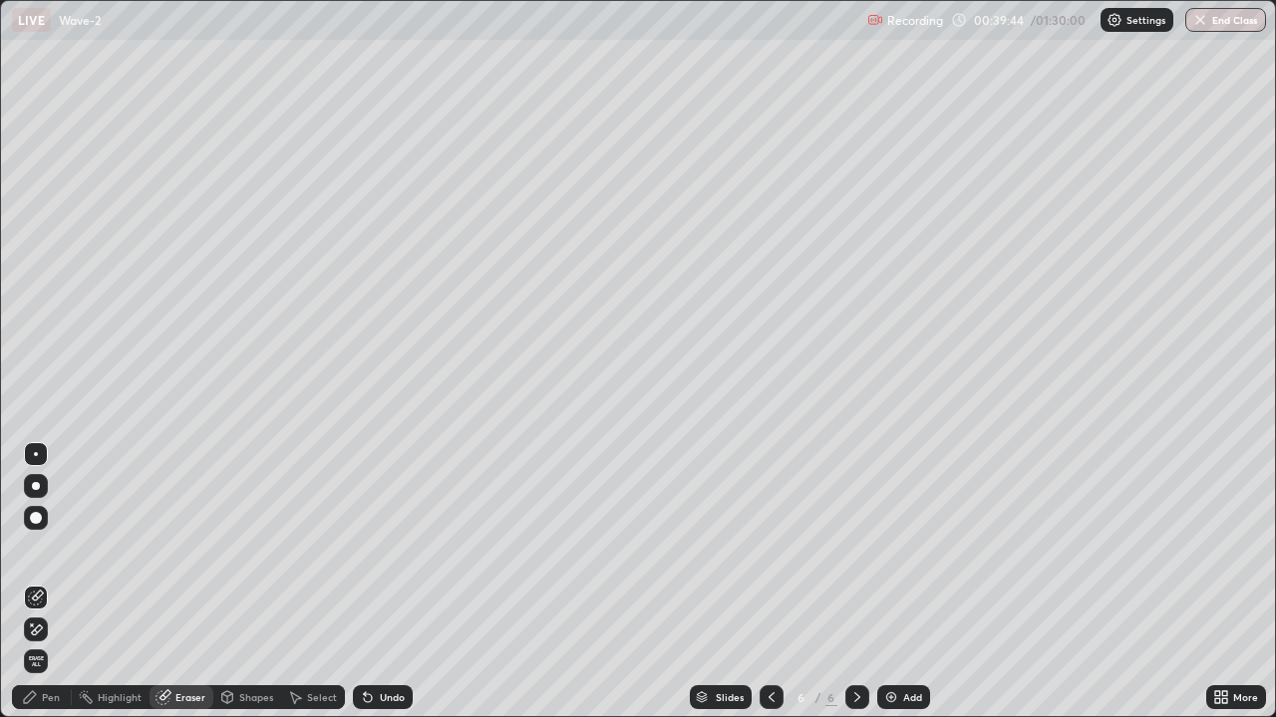
click at [30, 582] on icon at bounding box center [30, 698] width 16 height 16
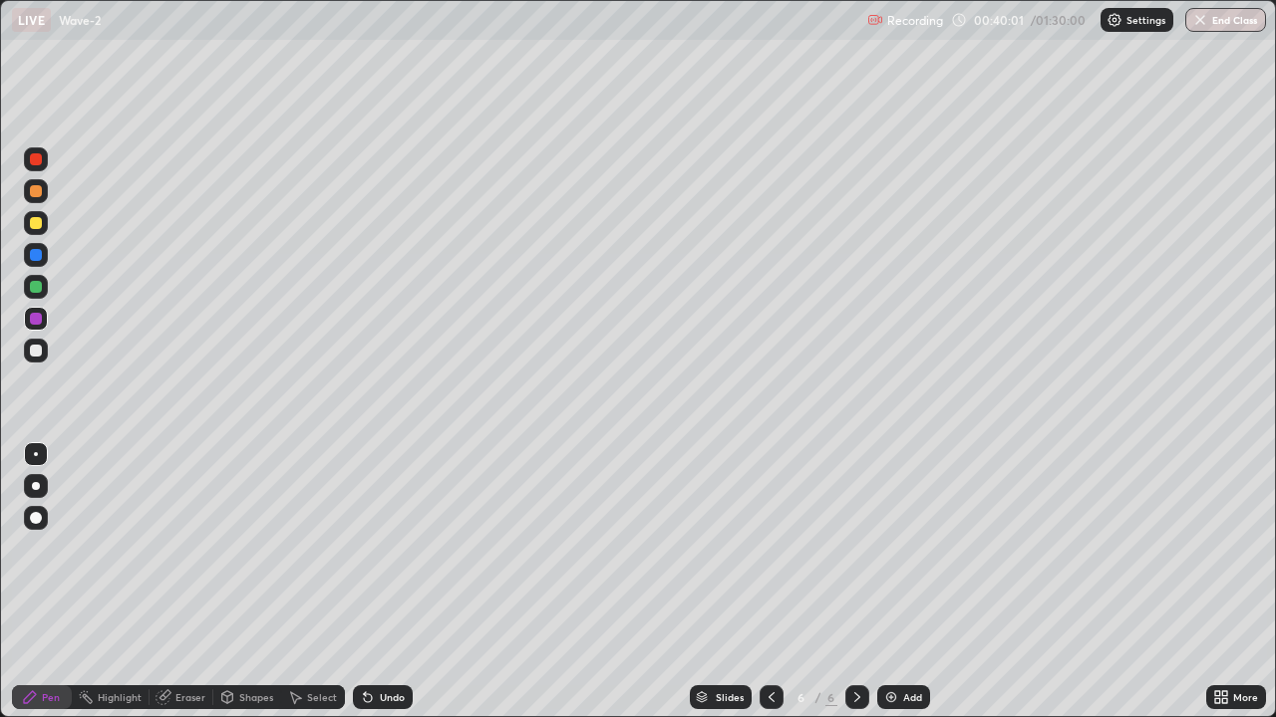
click at [35, 290] on div at bounding box center [36, 287] width 12 height 12
click at [39, 260] on div at bounding box center [36, 255] width 12 height 12
click at [392, 582] on div "Undo" at bounding box center [392, 698] width 25 height 10
click at [35, 281] on div at bounding box center [36, 287] width 12 height 12
click at [911, 582] on div "Add" at bounding box center [912, 698] width 19 height 10
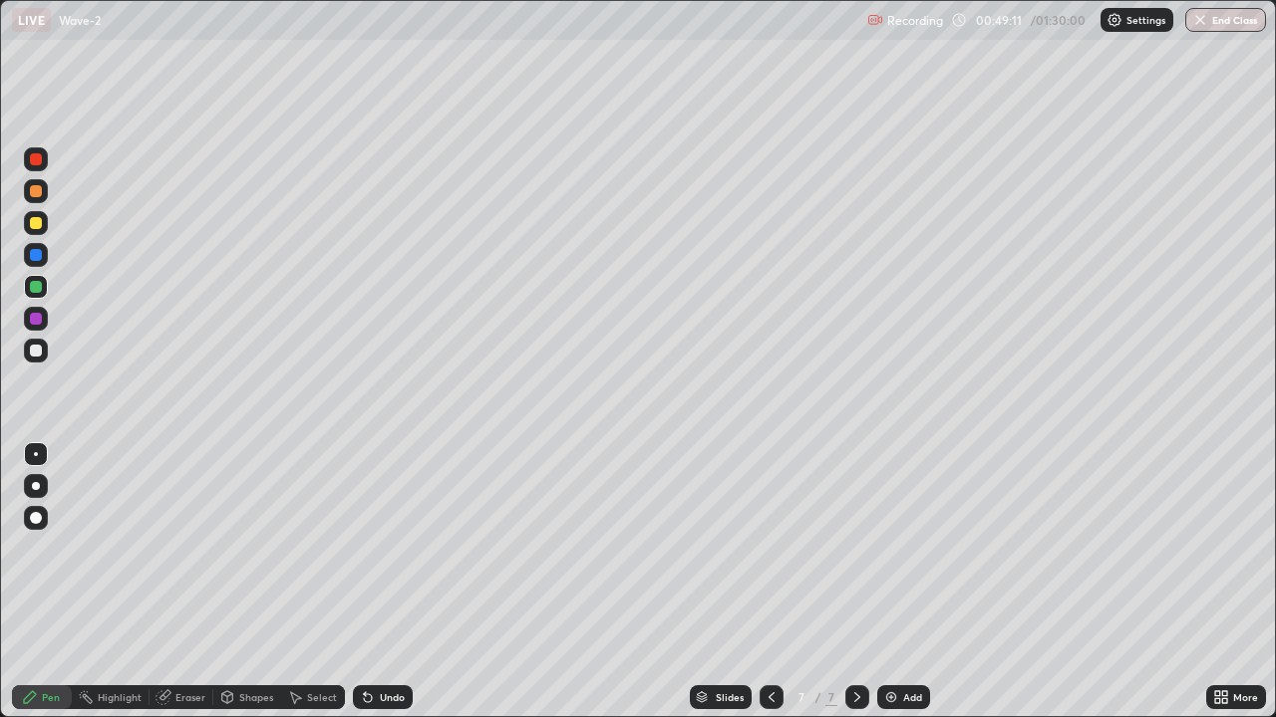
click at [251, 582] on div "Shapes" at bounding box center [247, 698] width 68 height 24
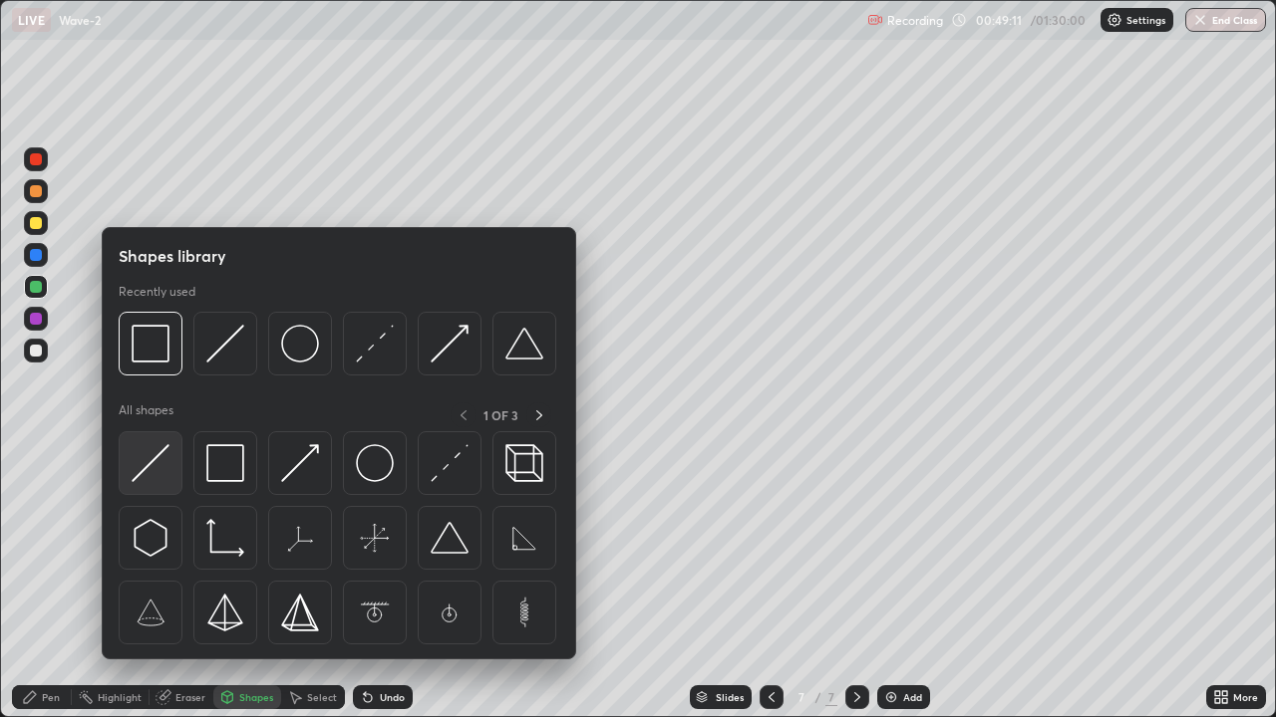
click at [160, 473] on img at bounding box center [151, 463] width 38 height 38
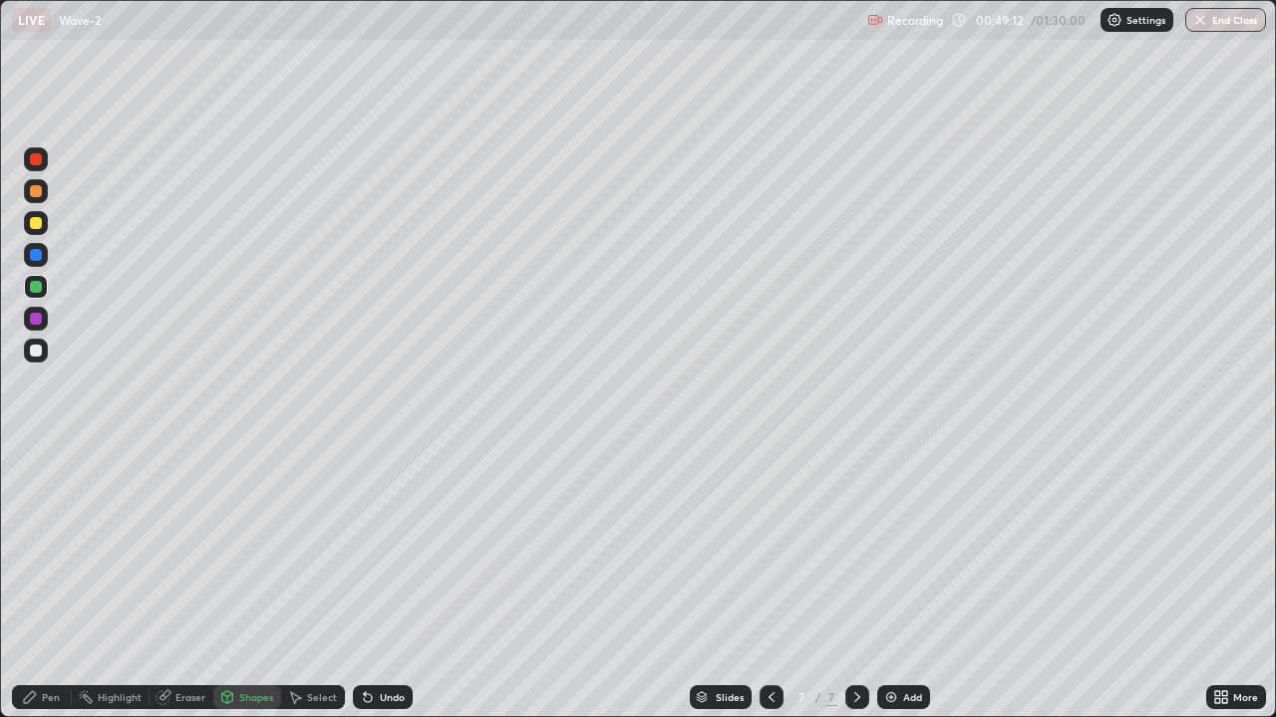
click at [40, 355] on div at bounding box center [36, 351] width 12 height 12
click at [53, 582] on div "Pen" at bounding box center [51, 698] width 18 height 10
click at [36, 320] on div at bounding box center [36, 319] width 12 height 12
click at [37, 221] on div at bounding box center [36, 223] width 12 height 12
click at [35, 158] on div at bounding box center [36, 159] width 12 height 12
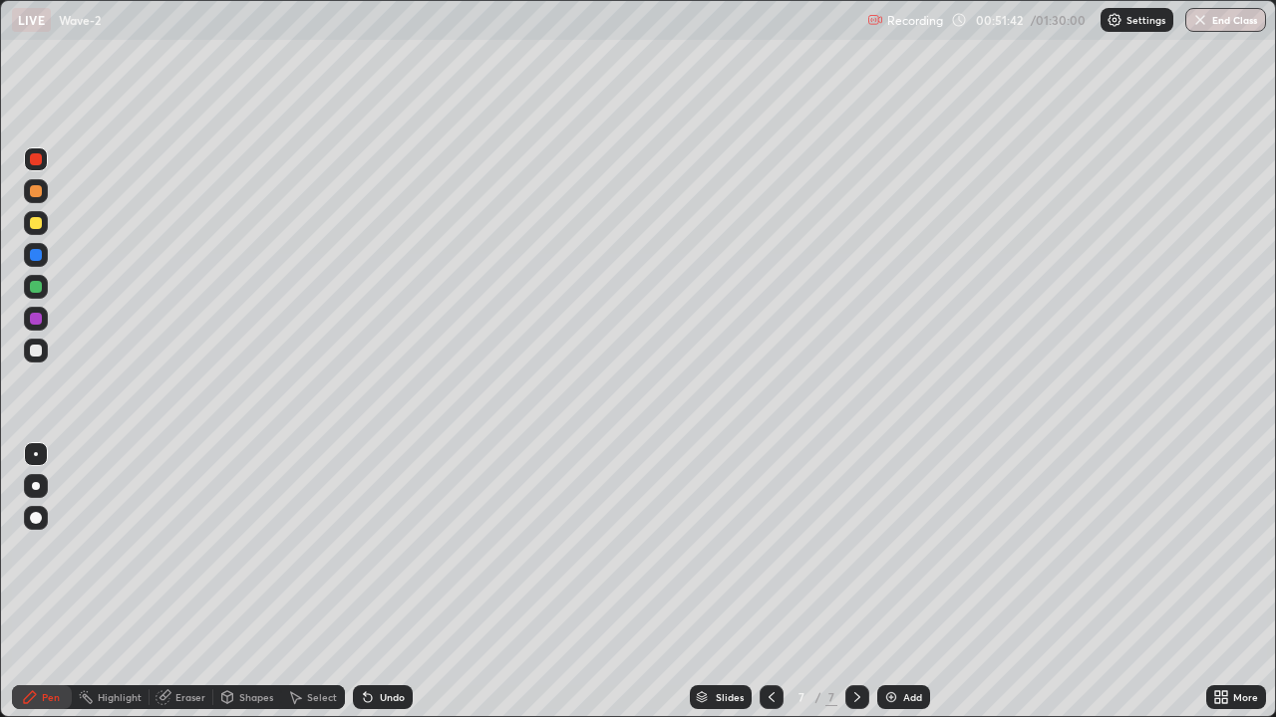
click at [374, 582] on div "Undo" at bounding box center [383, 698] width 60 height 24
click at [34, 315] on div at bounding box center [36, 319] width 12 height 12
click at [364, 582] on icon at bounding box center [368, 699] width 8 height 8
click at [372, 582] on icon at bounding box center [368, 698] width 16 height 16
click at [38, 193] on div at bounding box center [36, 191] width 12 height 12
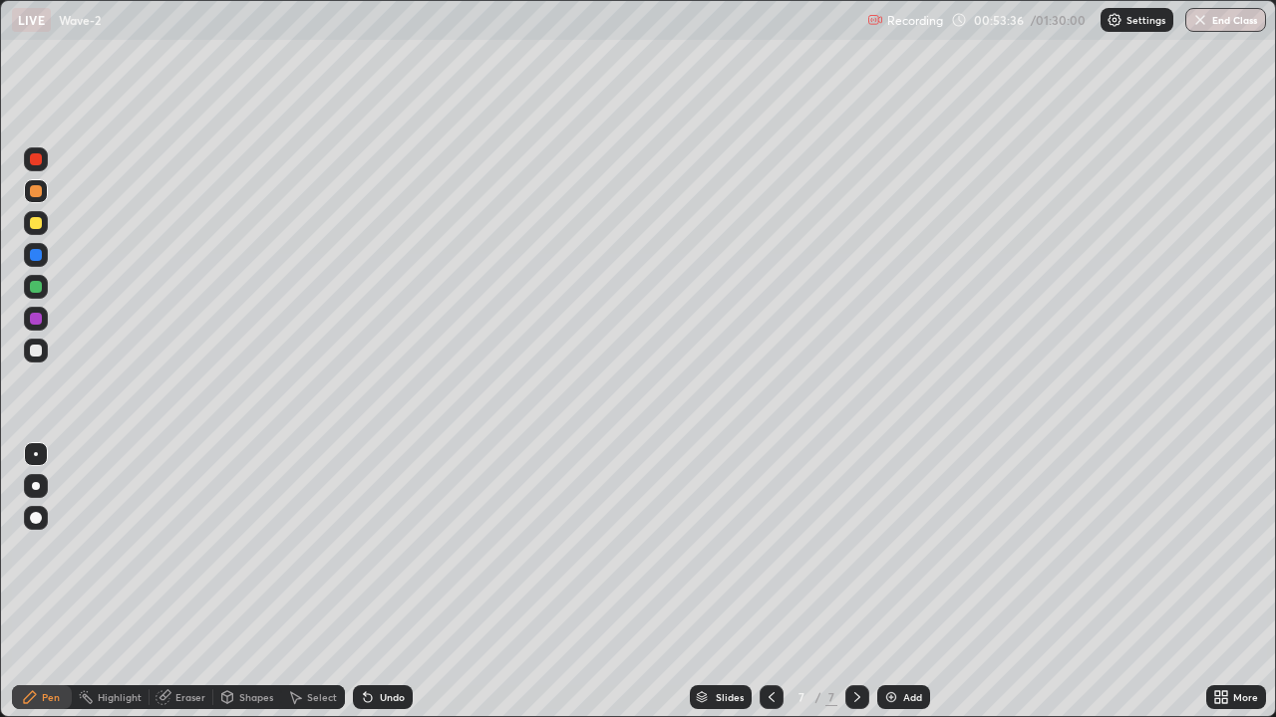
click at [904, 582] on div "Add" at bounding box center [903, 698] width 53 height 24
click at [32, 353] on div at bounding box center [36, 351] width 12 height 12
click at [33, 315] on div at bounding box center [36, 319] width 12 height 12
click at [37, 287] on div at bounding box center [36, 287] width 12 height 12
click at [33, 158] on div at bounding box center [36, 159] width 12 height 12
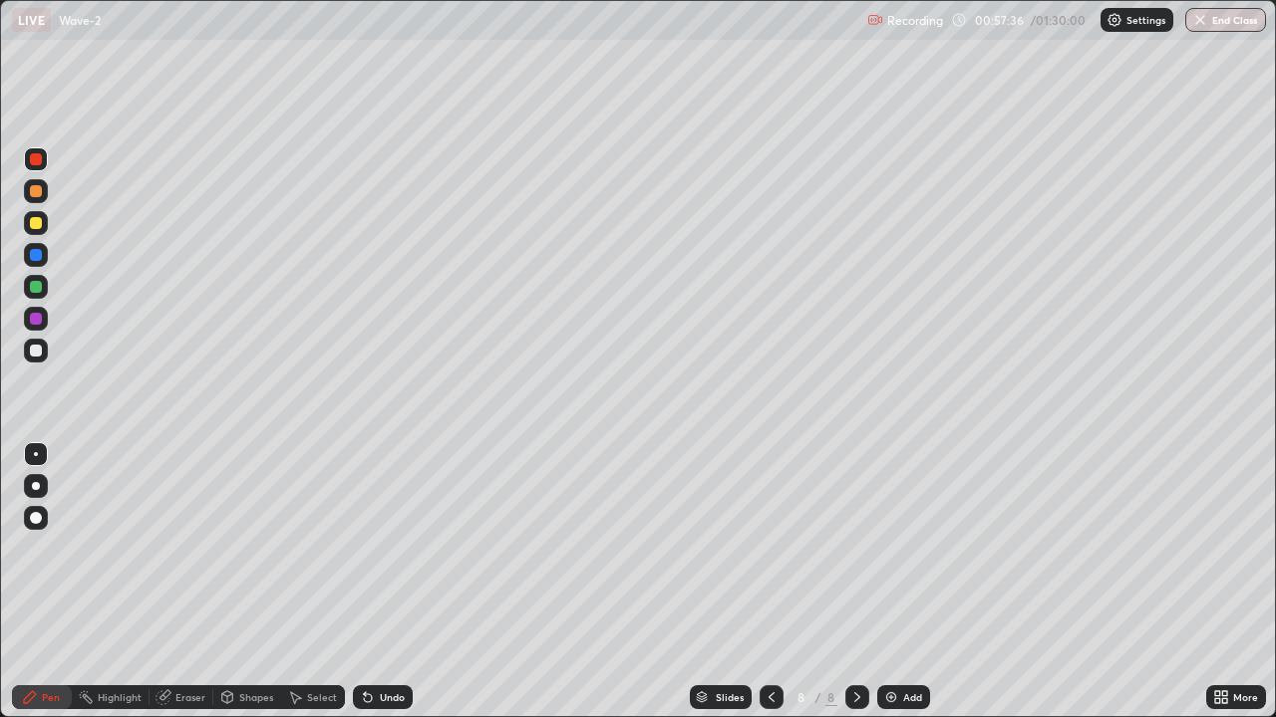
click at [0, 553] on div "Setting up your live class" at bounding box center [638, 358] width 1276 height 717
click at [389, 582] on div "Undo" at bounding box center [383, 698] width 60 height 24
click at [380, 582] on div "Undo" at bounding box center [392, 698] width 25 height 10
click at [36, 224] on div at bounding box center [36, 223] width 12 height 12
click at [375, 582] on div "Undo" at bounding box center [383, 698] width 60 height 24
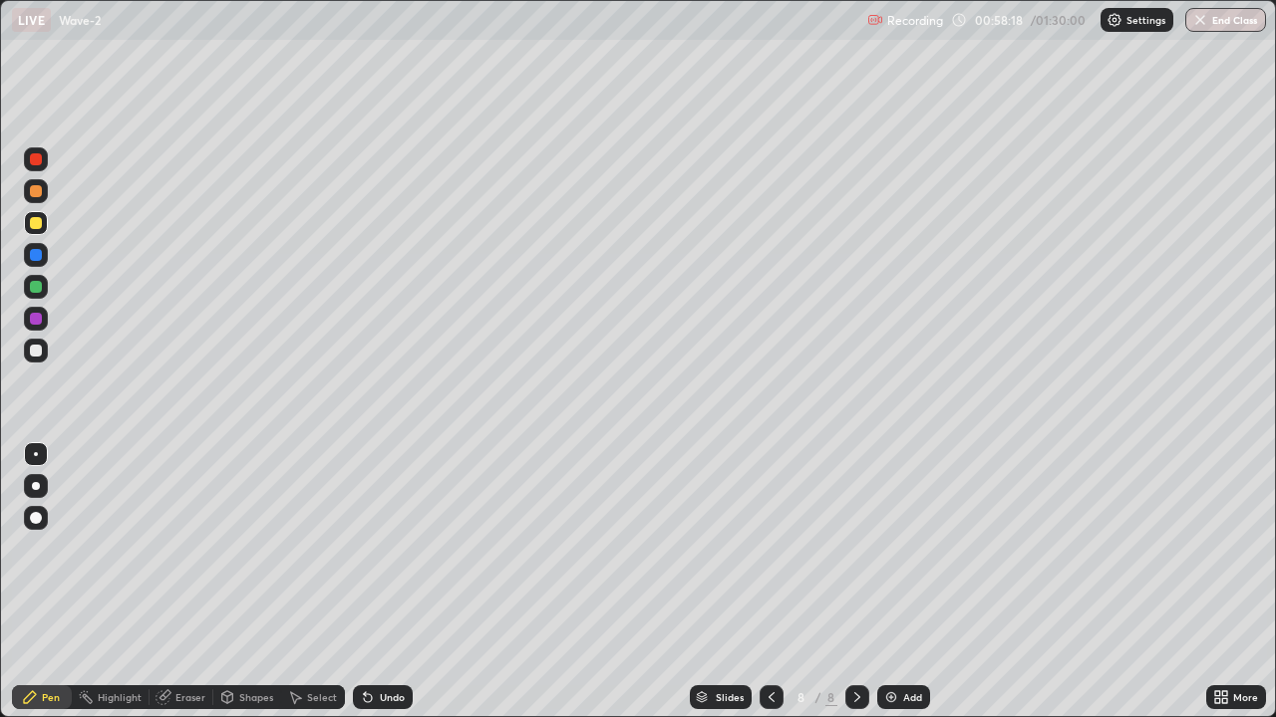
click at [385, 582] on div "Undo" at bounding box center [392, 698] width 25 height 10
click at [33, 257] on div at bounding box center [36, 255] width 12 height 12
click at [175, 582] on div "Eraser" at bounding box center [190, 698] width 30 height 10
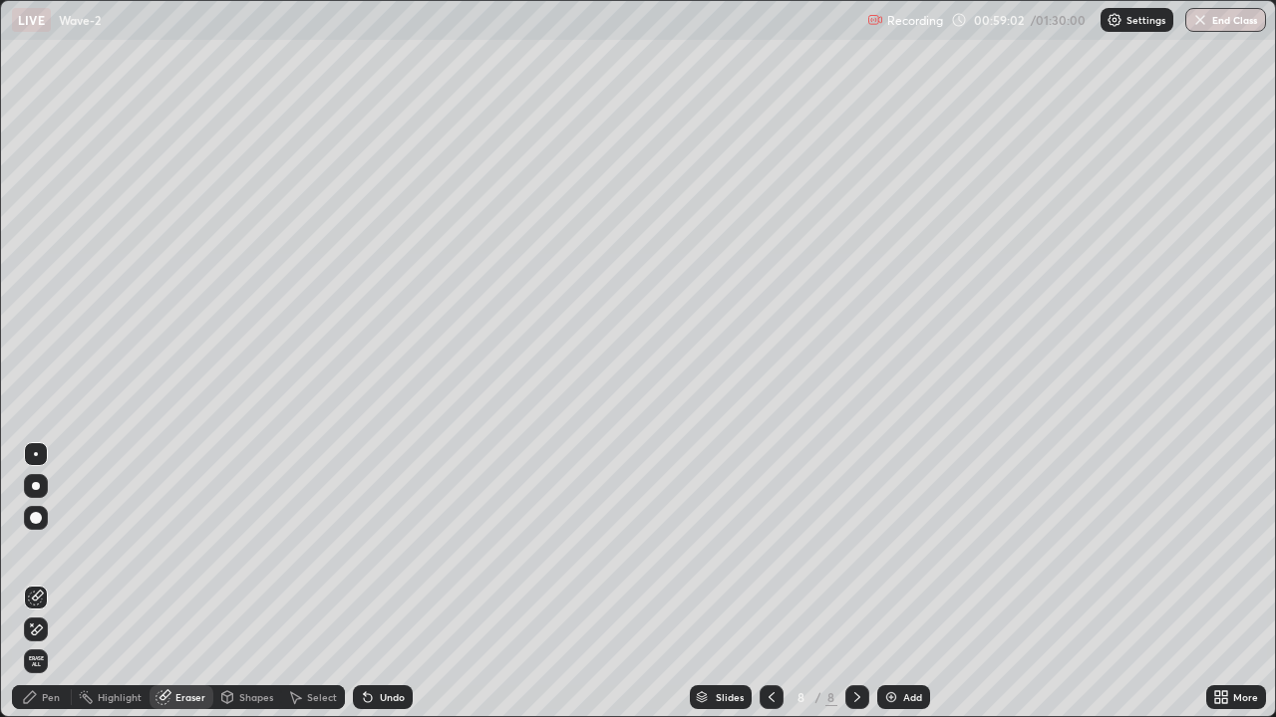
click at [42, 582] on div "Pen" at bounding box center [51, 698] width 18 height 10
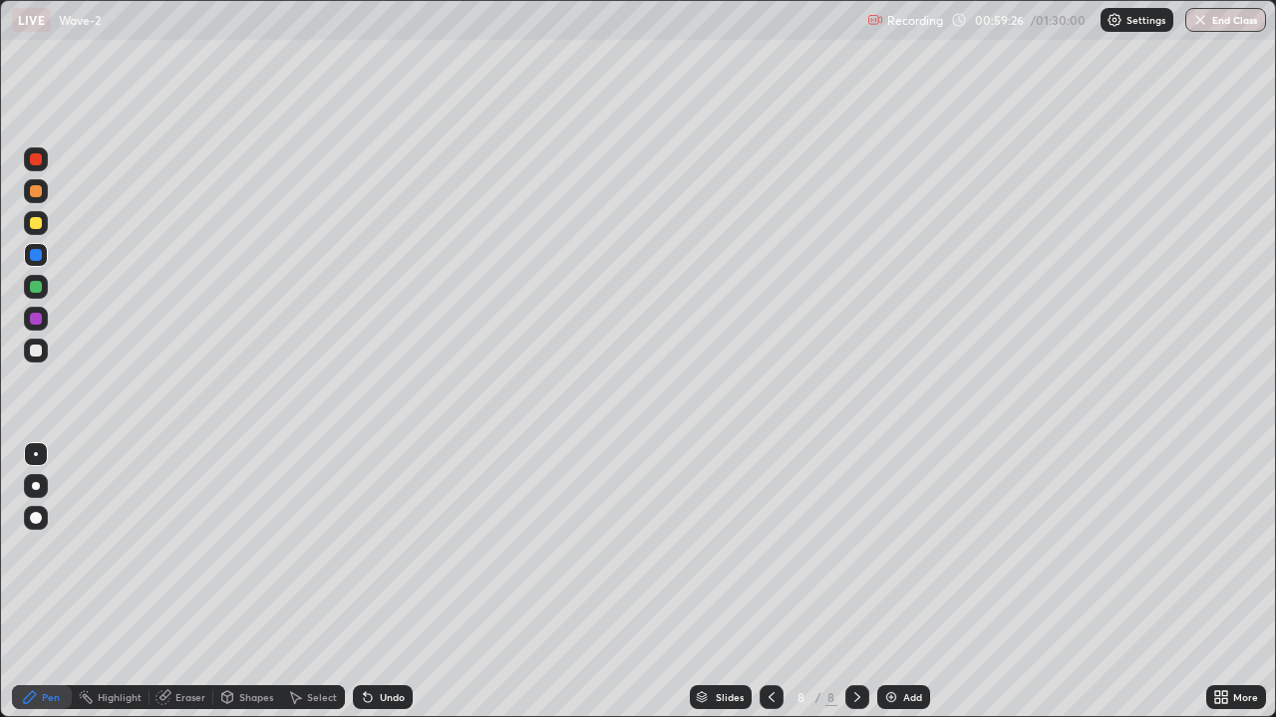
click at [37, 317] on div at bounding box center [36, 319] width 12 height 12
click at [34, 223] on div at bounding box center [36, 223] width 12 height 12
click at [392, 582] on div "Undo" at bounding box center [383, 698] width 60 height 24
click at [389, 582] on div "Undo" at bounding box center [392, 698] width 25 height 10
click at [396, 582] on div "Undo" at bounding box center [392, 698] width 25 height 10
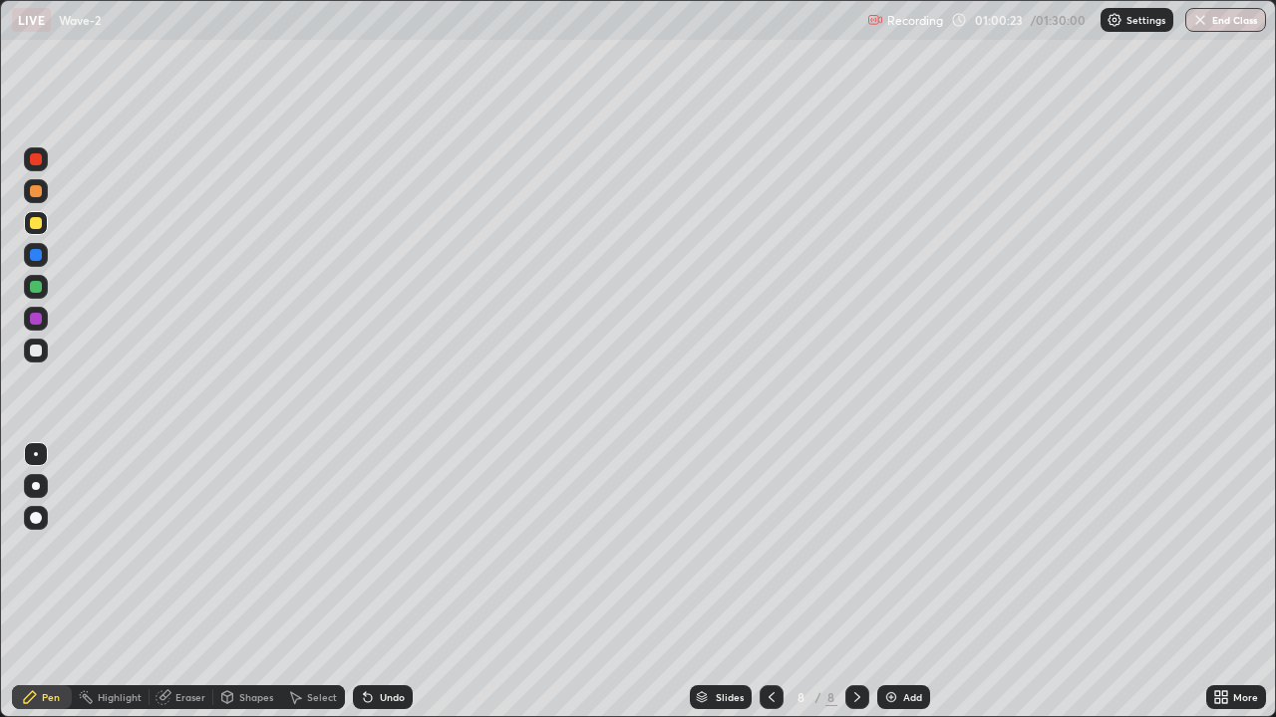
click at [397, 582] on div "Undo" at bounding box center [383, 698] width 60 height 24
click at [385, 582] on div "Undo" at bounding box center [383, 698] width 60 height 24
click at [390, 582] on div "Undo" at bounding box center [383, 698] width 60 height 24
click at [398, 582] on div "Undo" at bounding box center [392, 698] width 25 height 10
click at [373, 582] on div "Undo" at bounding box center [383, 698] width 60 height 24
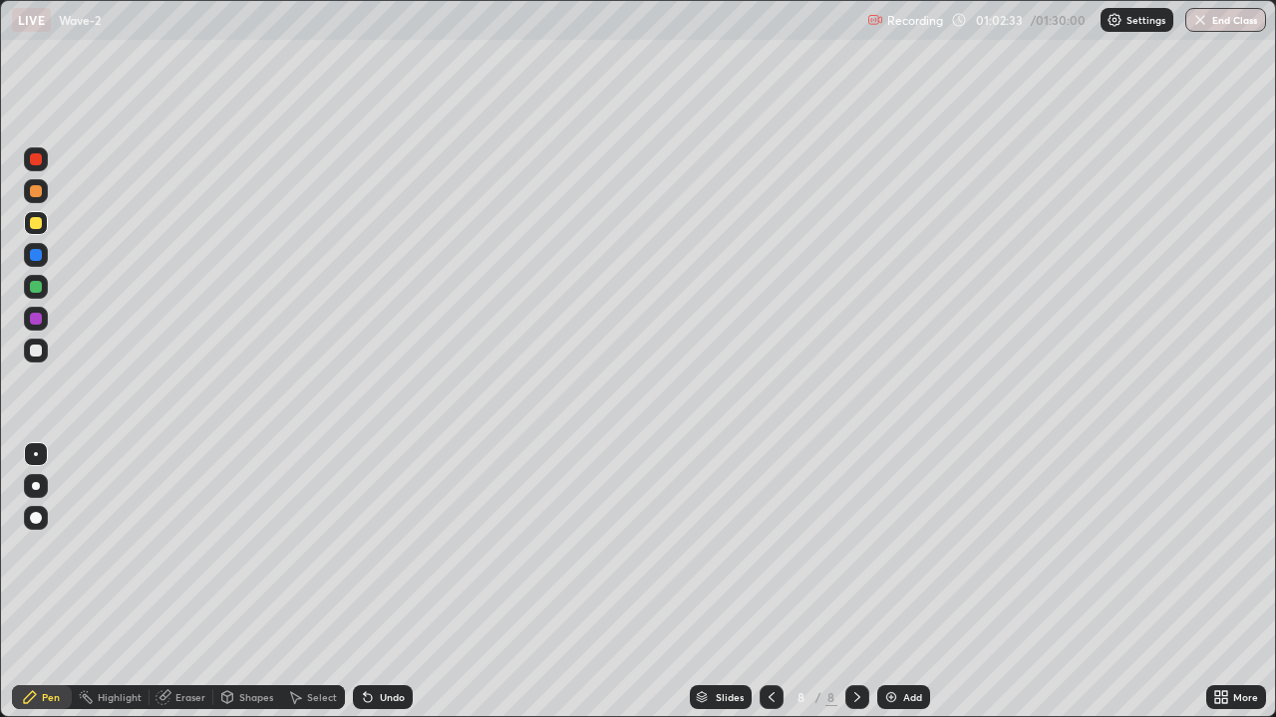
click at [375, 582] on div "Undo" at bounding box center [383, 698] width 60 height 24
click at [379, 582] on div "Undo" at bounding box center [383, 698] width 60 height 24
click at [380, 582] on div "Undo" at bounding box center [383, 698] width 60 height 24
click at [377, 582] on div "Undo" at bounding box center [383, 698] width 60 height 24
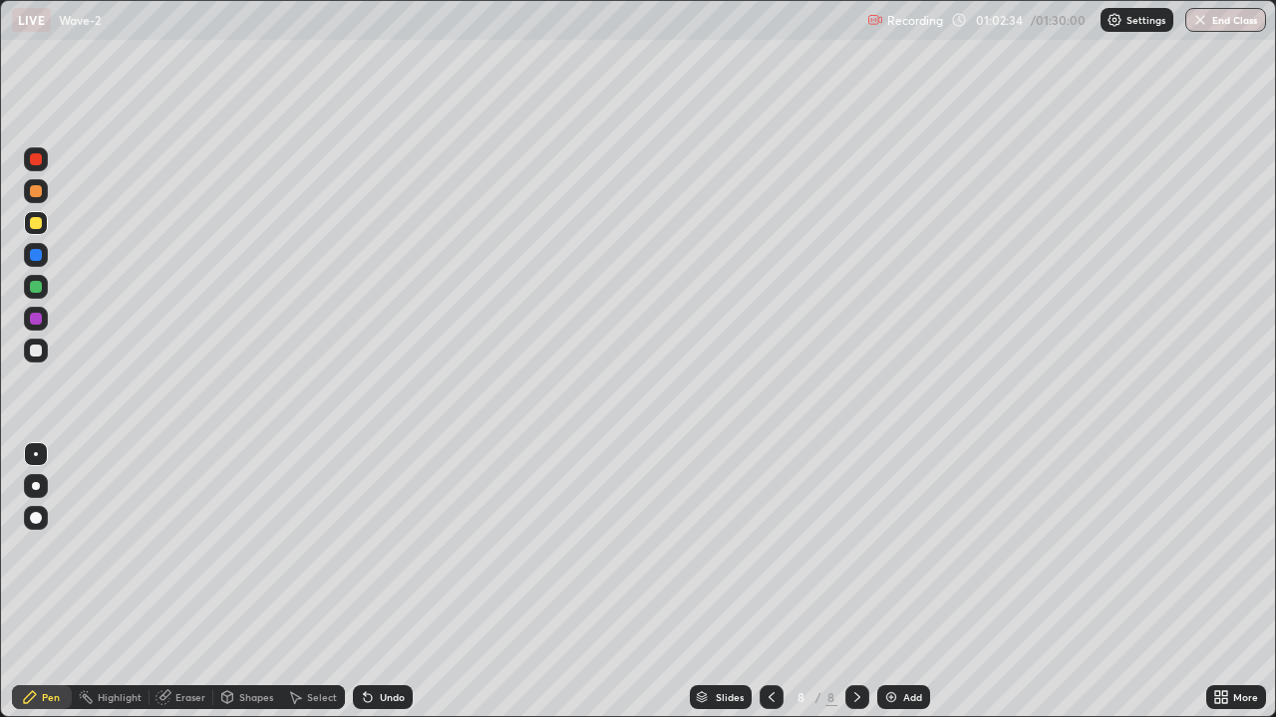
click at [377, 582] on div "Undo" at bounding box center [383, 698] width 60 height 24
click at [379, 582] on div "Undo" at bounding box center [383, 698] width 60 height 24
click at [378, 582] on div "Undo" at bounding box center [383, 698] width 60 height 24
click at [379, 582] on div "Undo" at bounding box center [383, 698] width 60 height 24
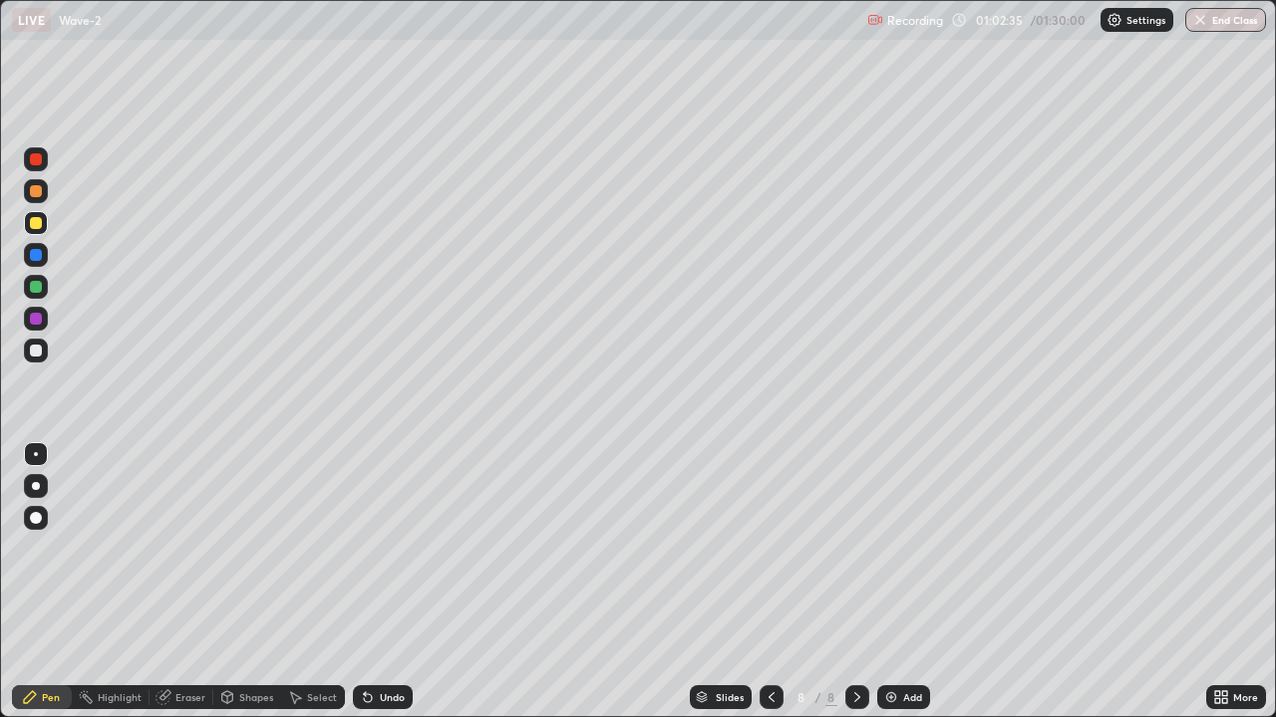
click at [376, 582] on div "Undo" at bounding box center [383, 698] width 60 height 24
click at [375, 582] on div "Undo" at bounding box center [383, 698] width 60 height 24
click at [377, 582] on div "Undo" at bounding box center [383, 698] width 60 height 24
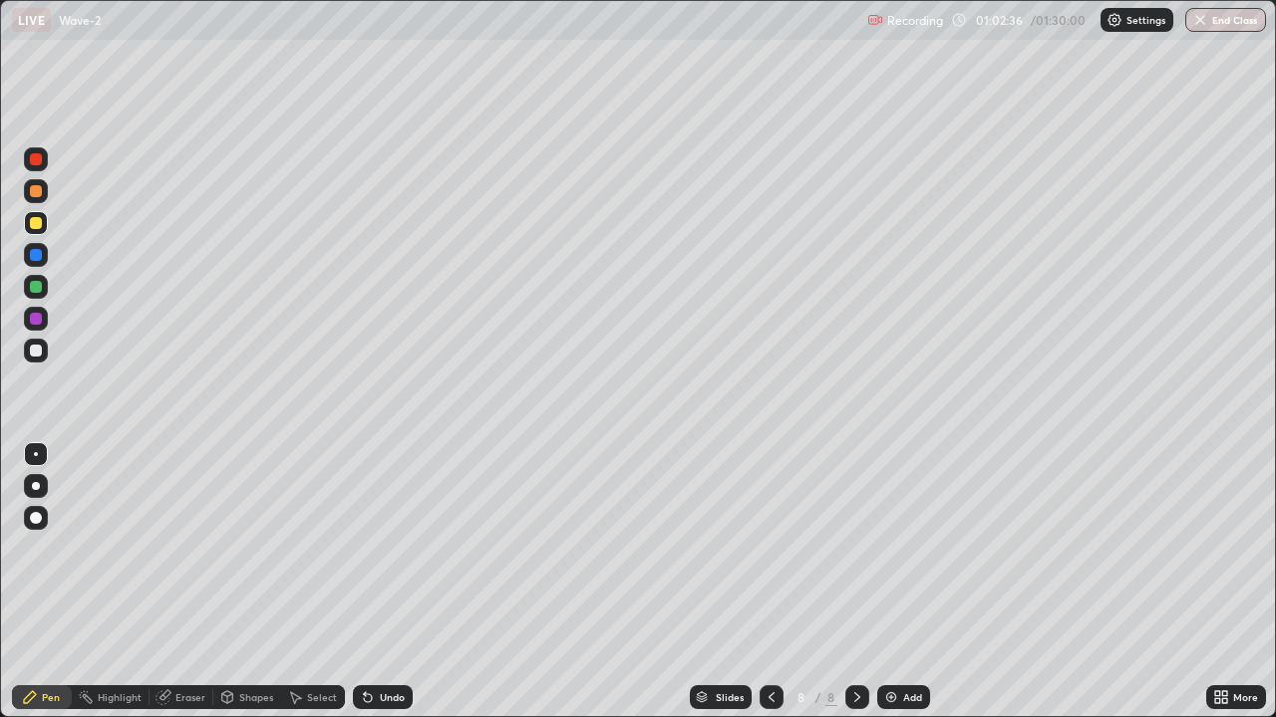
click at [376, 582] on div "Undo" at bounding box center [383, 698] width 60 height 24
click at [377, 582] on div "Undo" at bounding box center [383, 698] width 60 height 24
click at [376, 582] on div "Undo" at bounding box center [383, 698] width 60 height 24
click at [375, 582] on div "Undo" at bounding box center [383, 698] width 60 height 24
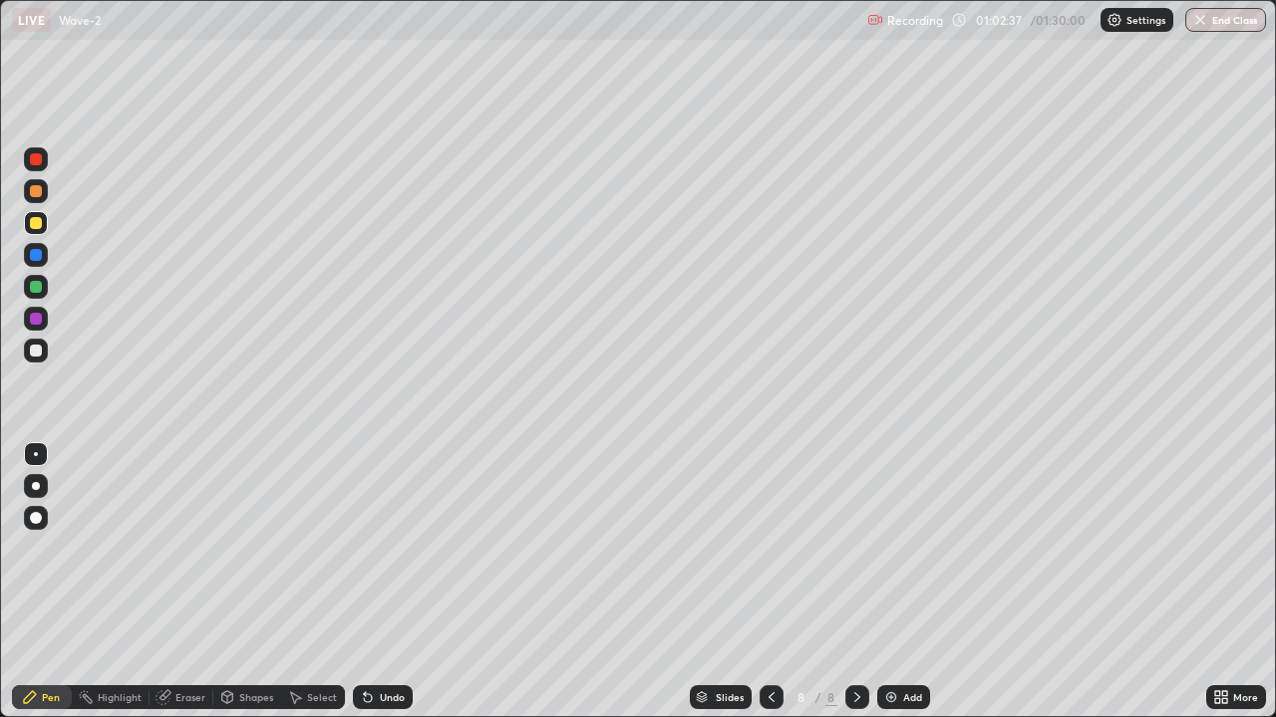
click at [375, 582] on div "Undo" at bounding box center [383, 698] width 60 height 24
click at [374, 582] on div "Undo" at bounding box center [383, 698] width 60 height 24
click at [40, 287] on div at bounding box center [36, 287] width 12 height 12
click at [381, 582] on div "Undo" at bounding box center [383, 698] width 60 height 24
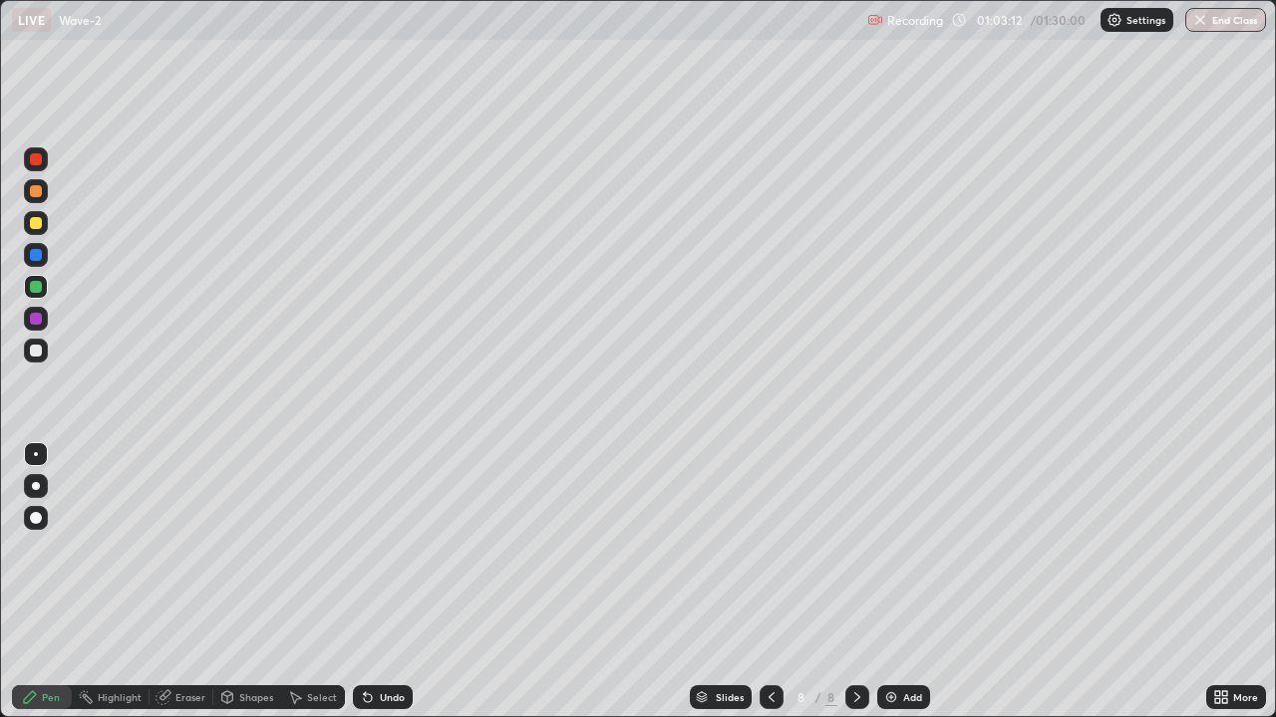
click at [390, 582] on div "Undo" at bounding box center [392, 698] width 25 height 10
click at [394, 582] on div "Undo" at bounding box center [392, 698] width 25 height 10
click at [909, 582] on div "Add" at bounding box center [912, 698] width 19 height 10
click at [36, 256] on div at bounding box center [36, 255] width 12 height 12
click at [44, 285] on div at bounding box center [36, 287] width 24 height 24
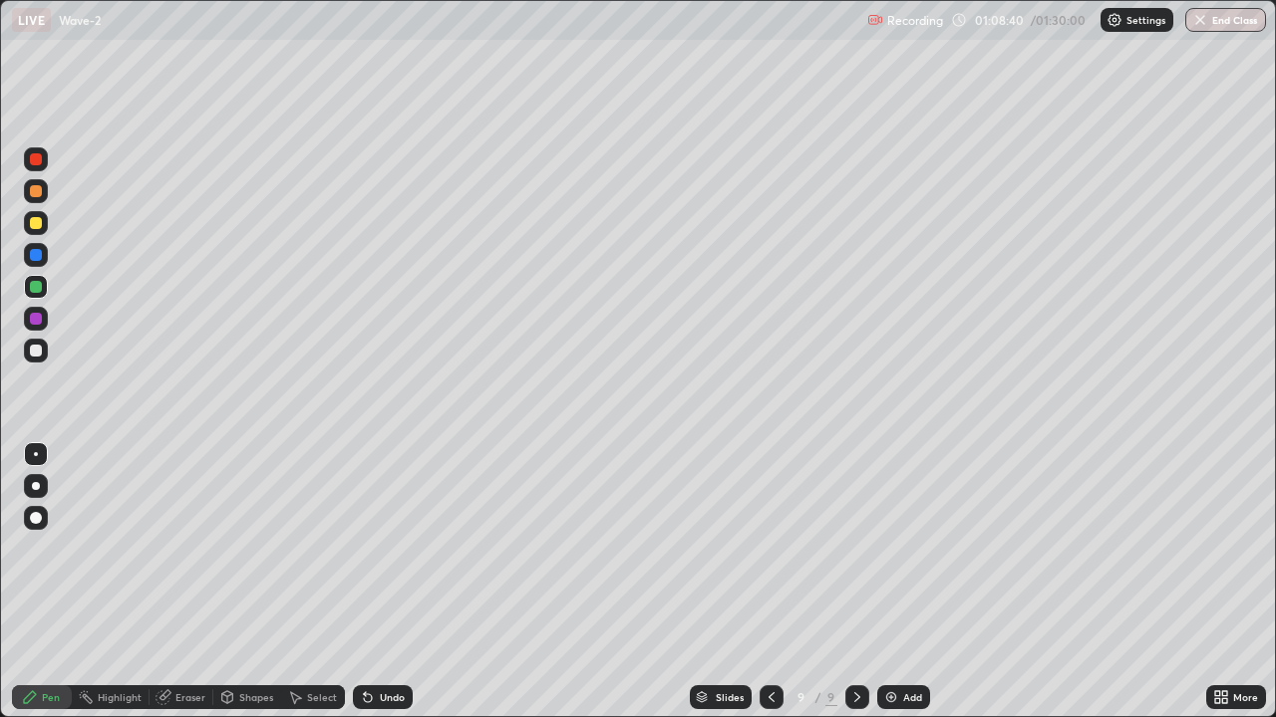
click at [37, 321] on div at bounding box center [36, 319] width 12 height 12
click at [0, 548] on div "Setting up your live class" at bounding box center [638, 358] width 1276 height 717
click at [47, 260] on div at bounding box center [36, 255] width 24 height 24
click at [395, 582] on div "Undo" at bounding box center [392, 698] width 25 height 10
click at [391, 582] on div "Undo" at bounding box center [392, 698] width 25 height 10
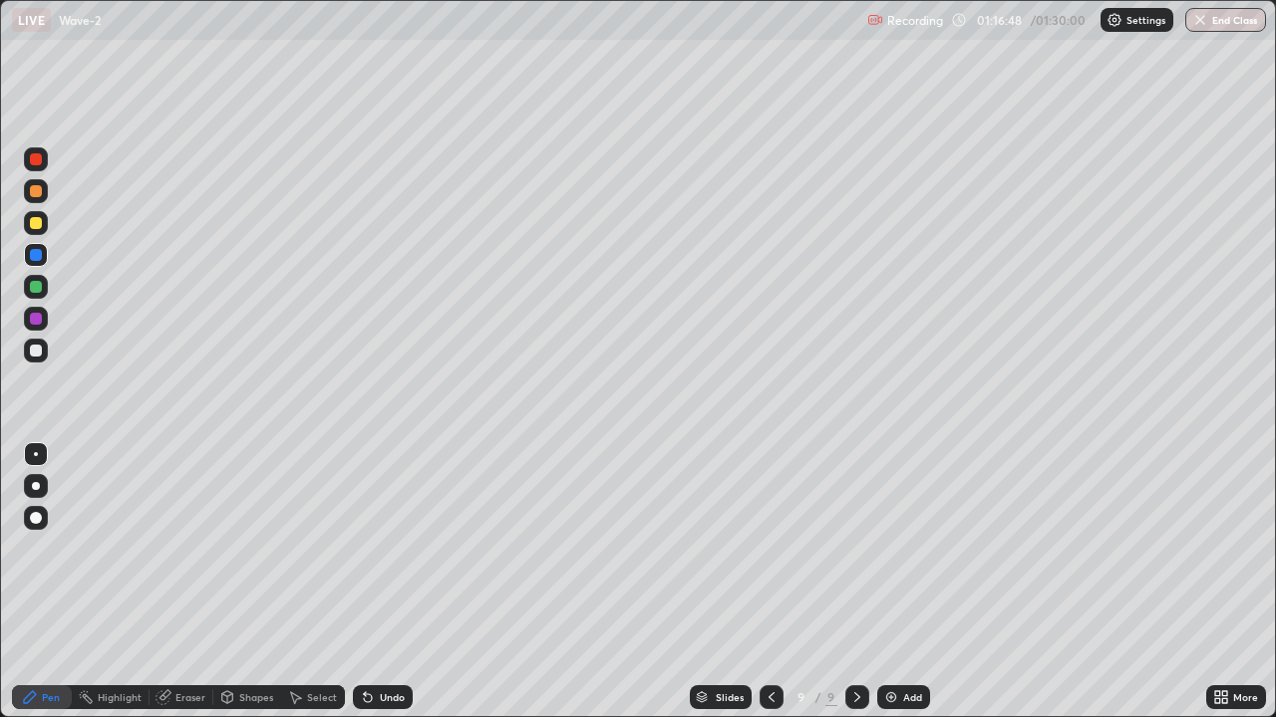
click at [905, 582] on div "Add" at bounding box center [912, 698] width 19 height 10
click at [44, 350] on div at bounding box center [36, 351] width 24 height 24
click at [37, 160] on div at bounding box center [36, 159] width 12 height 12
click at [40, 194] on div at bounding box center [36, 191] width 12 height 12
click at [34, 253] on div at bounding box center [36, 255] width 12 height 12
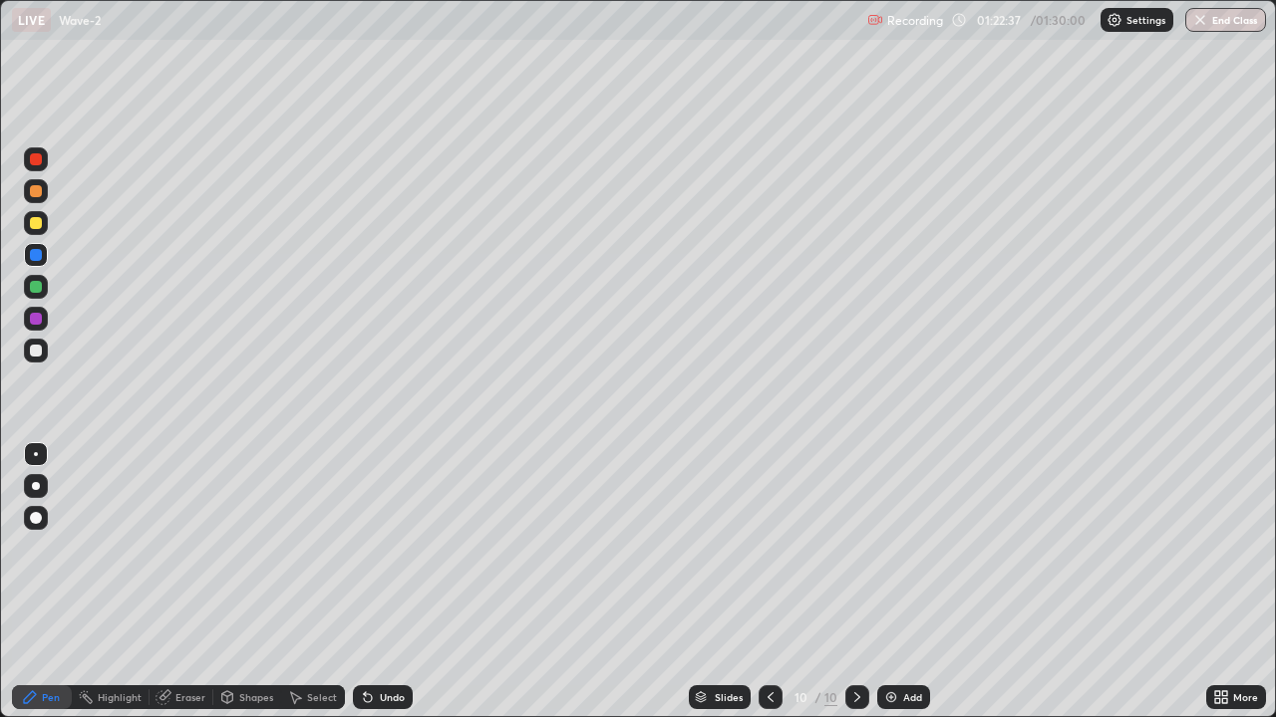
click at [373, 582] on icon at bounding box center [368, 698] width 16 height 16
click at [380, 582] on div "Undo" at bounding box center [392, 698] width 25 height 10
click at [375, 582] on div "Undo" at bounding box center [383, 698] width 60 height 24
click at [380, 582] on div "Undo" at bounding box center [392, 698] width 25 height 10
click at [392, 582] on div "Undo" at bounding box center [392, 698] width 25 height 10
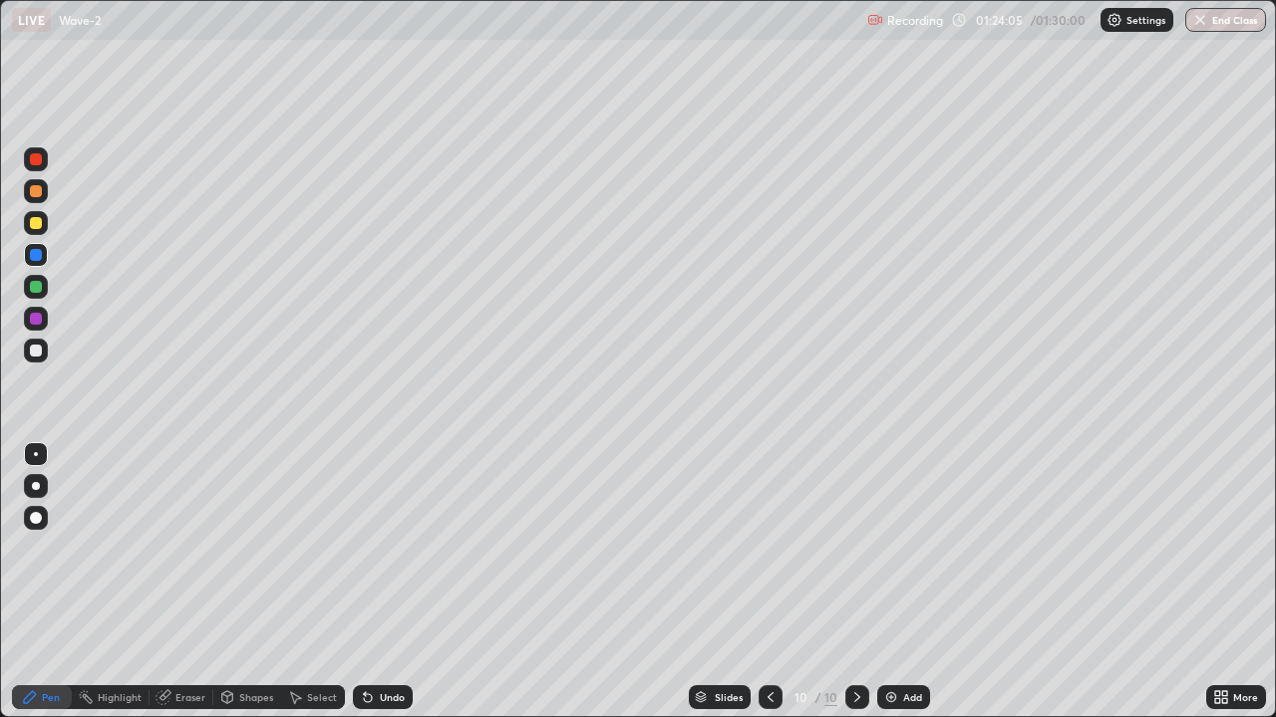
click at [302, 582] on div "Select" at bounding box center [313, 698] width 64 height 24
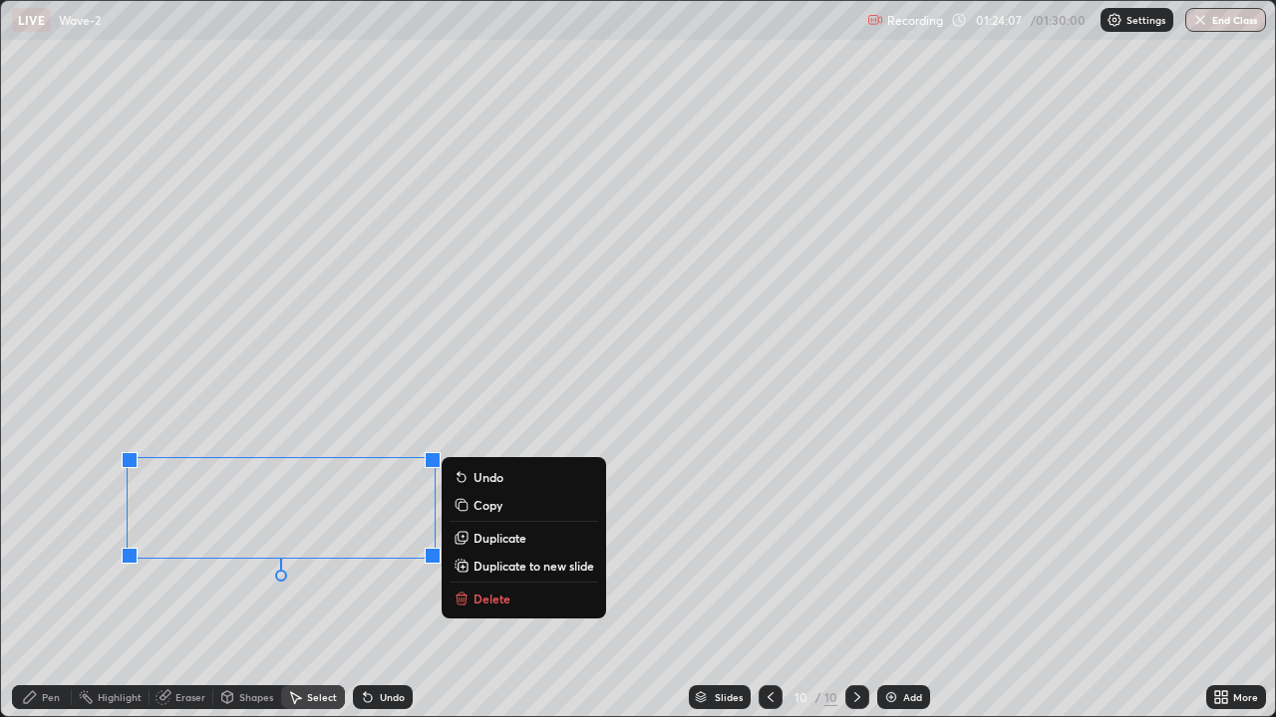
click at [494, 582] on p "Delete" at bounding box center [491, 599] width 37 height 16
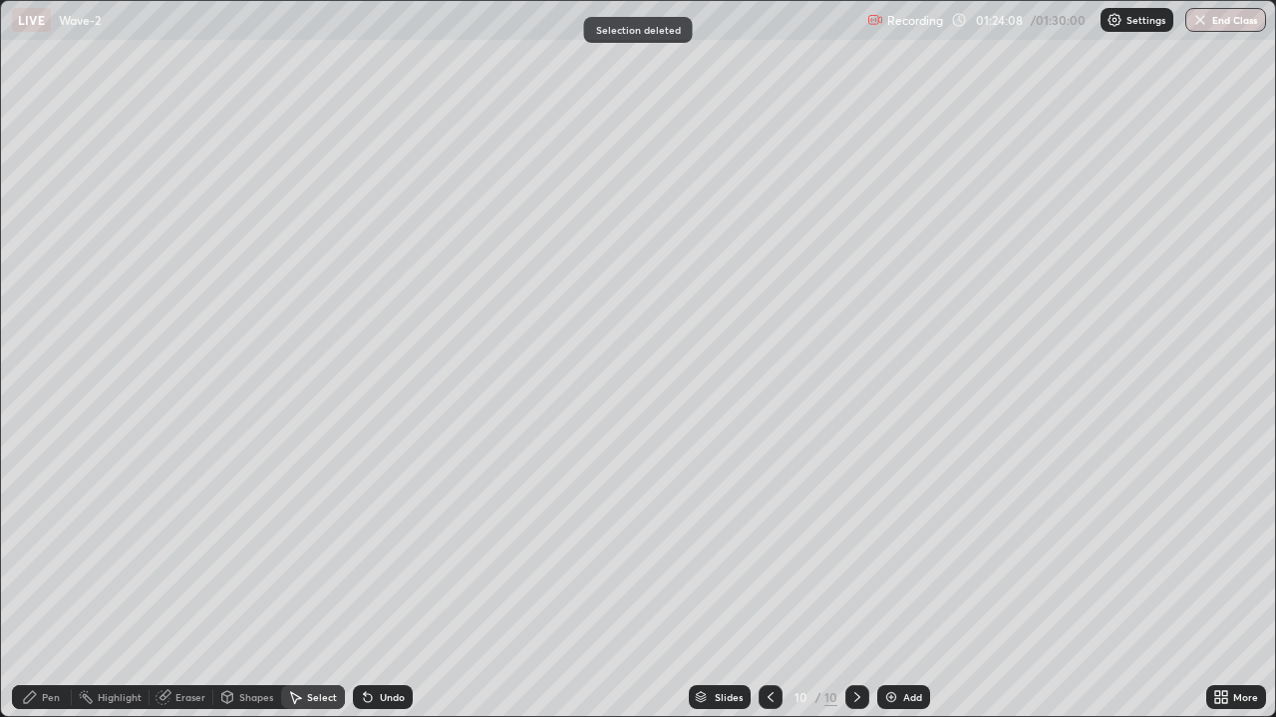
click at [31, 582] on icon at bounding box center [30, 698] width 12 height 12
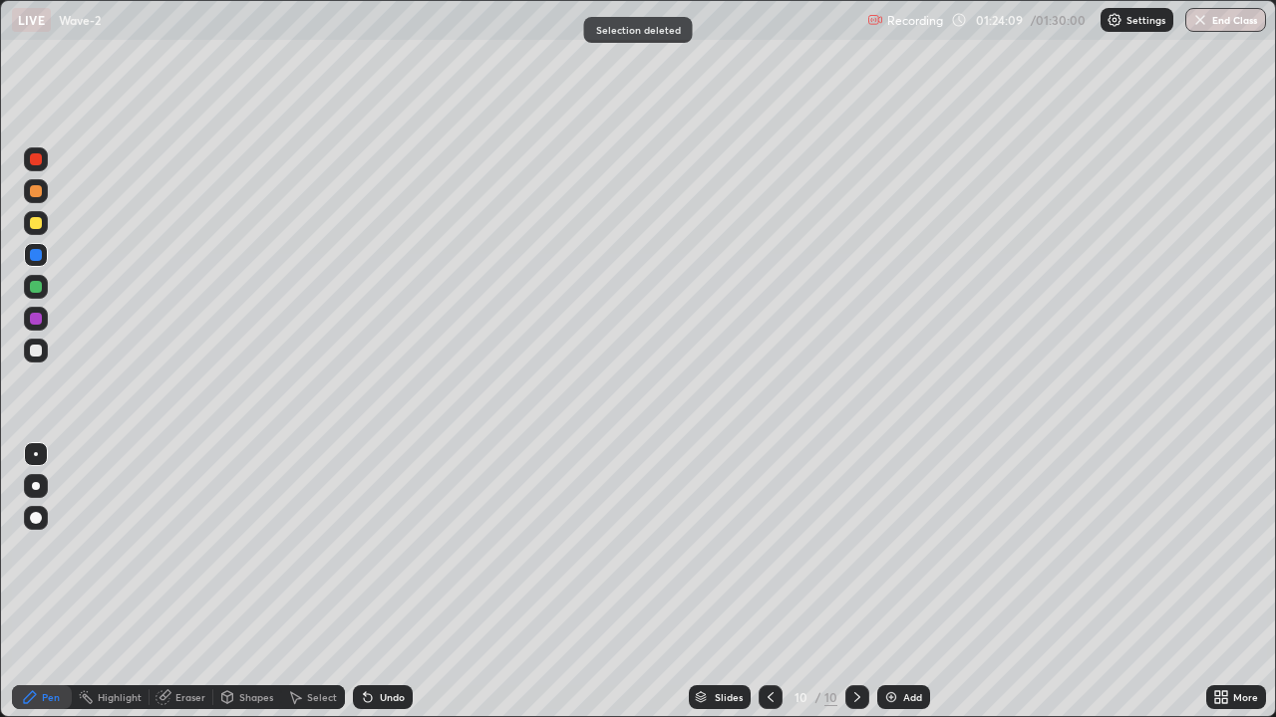
click at [39, 291] on div at bounding box center [36, 287] width 12 height 12
click at [381, 582] on div "Undo" at bounding box center [392, 698] width 25 height 10
click at [1214, 25] on button "End Class" at bounding box center [1226, 20] width 79 height 24
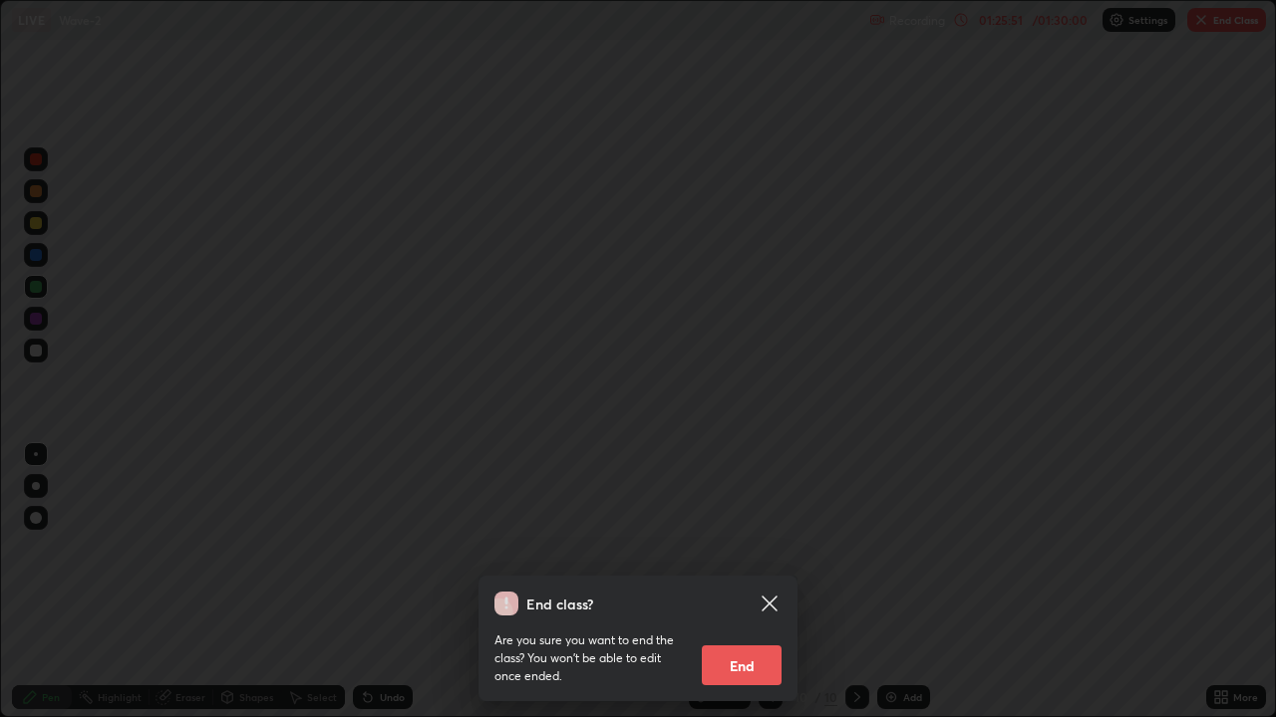
click at [759, 582] on button "End" at bounding box center [742, 666] width 80 height 40
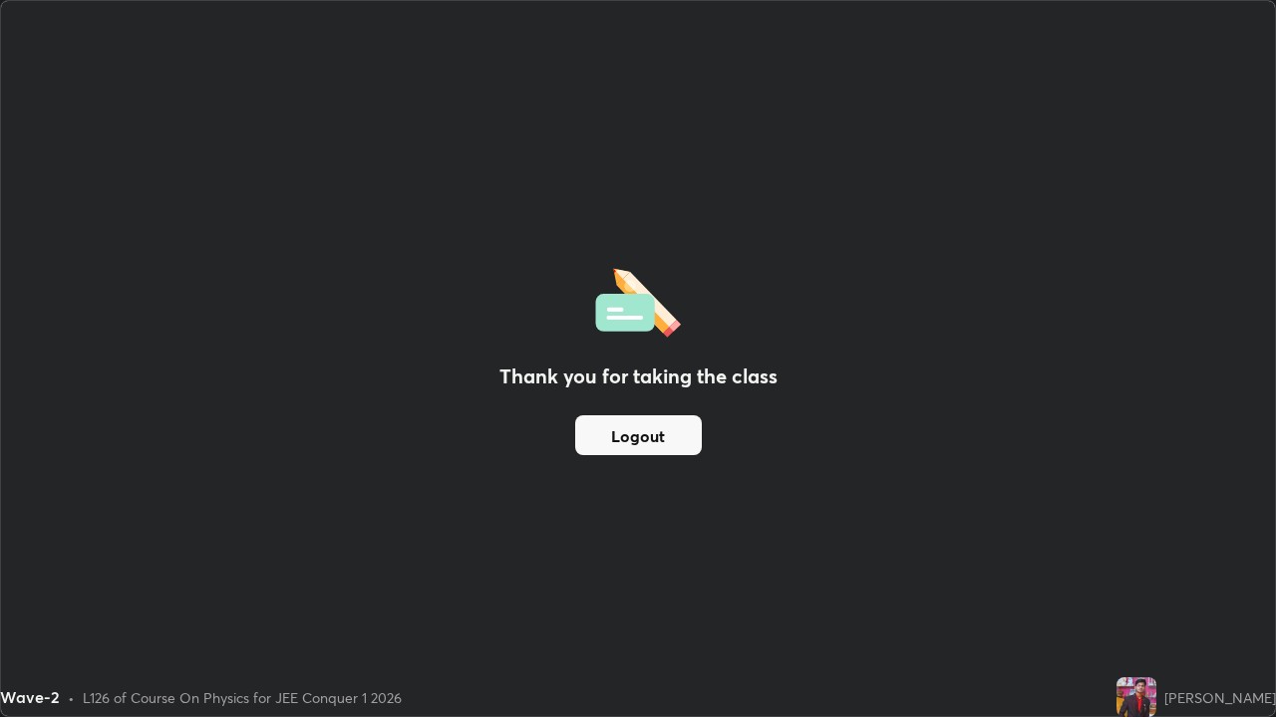
click at [645, 431] on button "Logout" at bounding box center [638, 436] width 127 height 40
click at [624, 427] on button "Logout" at bounding box center [638, 436] width 127 height 40
